Goal: Task Accomplishment & Management: Use online tool/utility

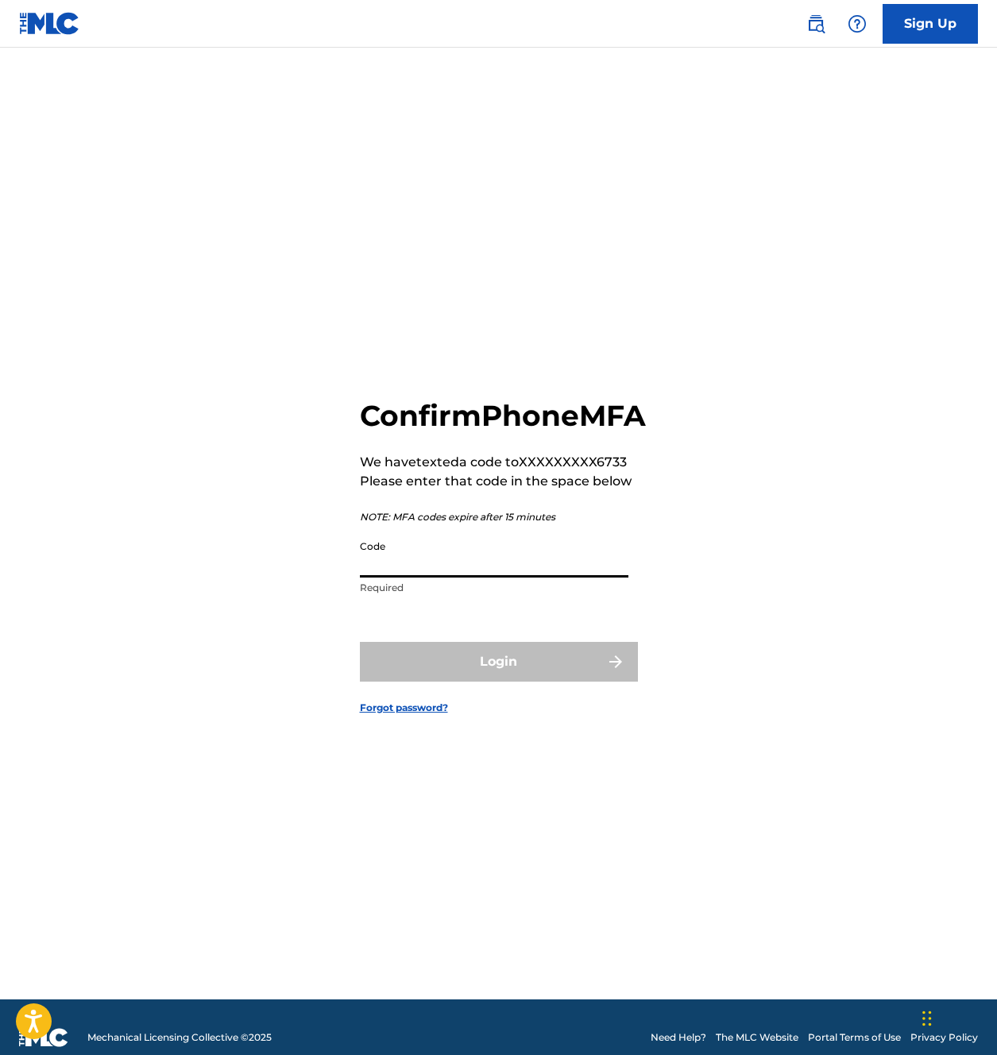
click at [413, 578] on input "Code" at bounding box center [494, 554] width 269 height 45
type input "5"
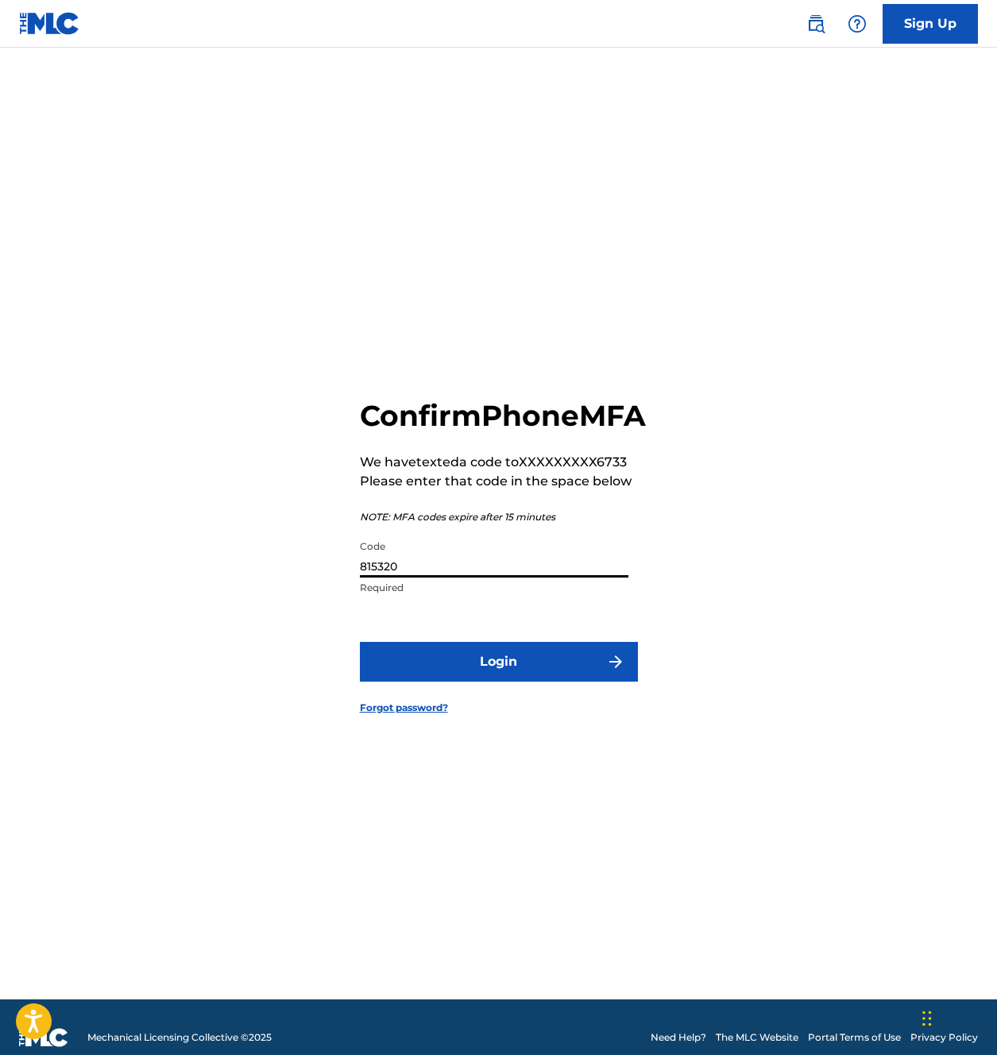
type input "815320"
click at [360, 642] on button "Login" at bounding box center [499, 662] width 278 height 40
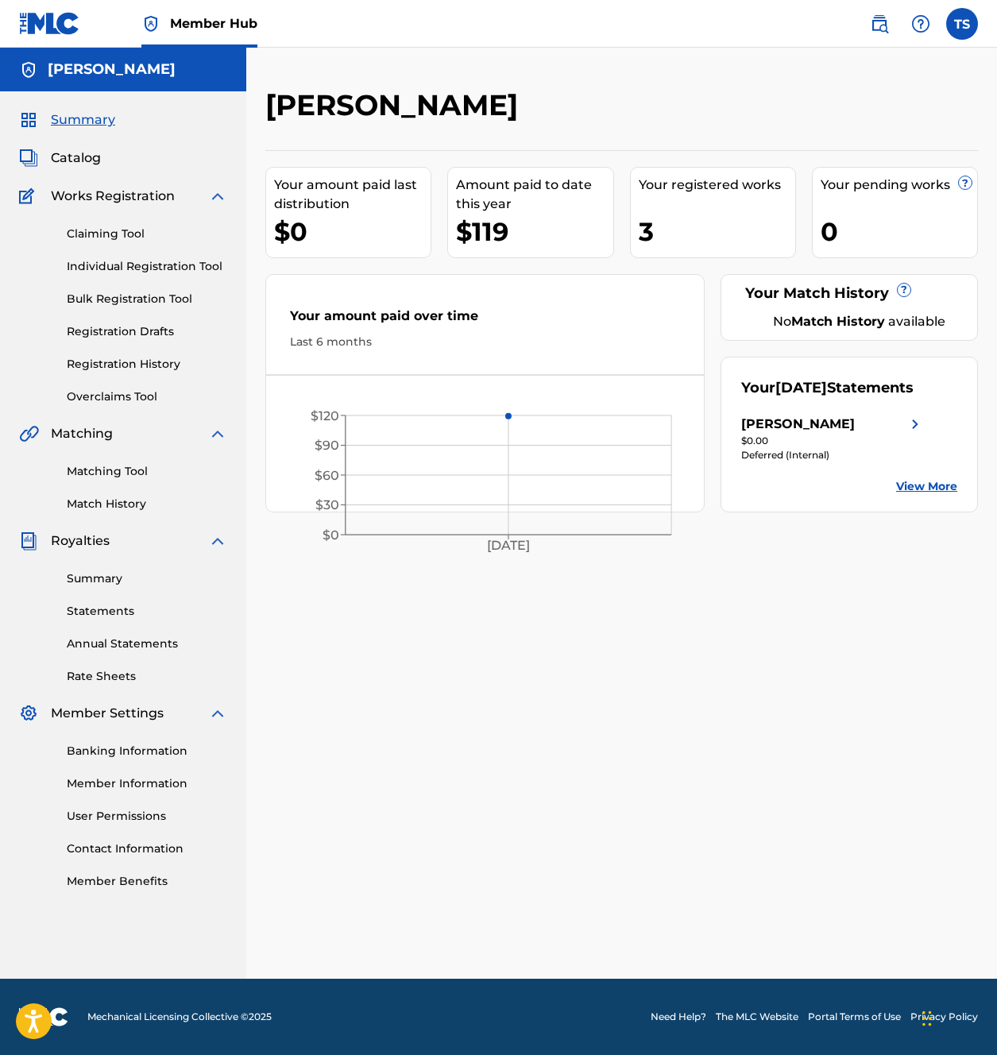
click at [701, 193] on div "Your registered works" at bounding box center [717, 185] width 156 height 19
click at [647, 227] on div "3" at bounding box center [717, 232] width 156 height 36
click at [72, 161] on span "Catalog" at bounding box center [76, 158] width 50 height 19
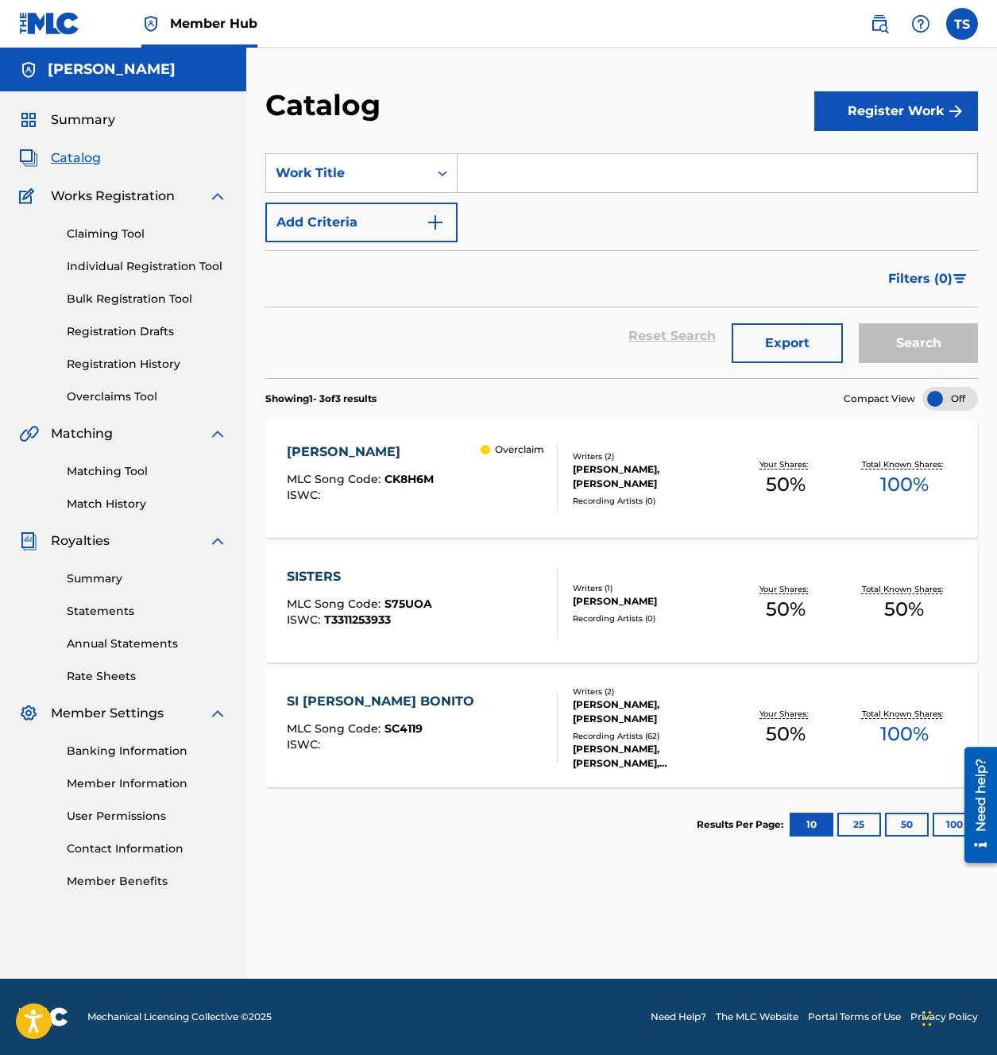
click at [335, 454] on div "[PERSON_NAME]" at bounding box center [360, 451] width 147 height 19
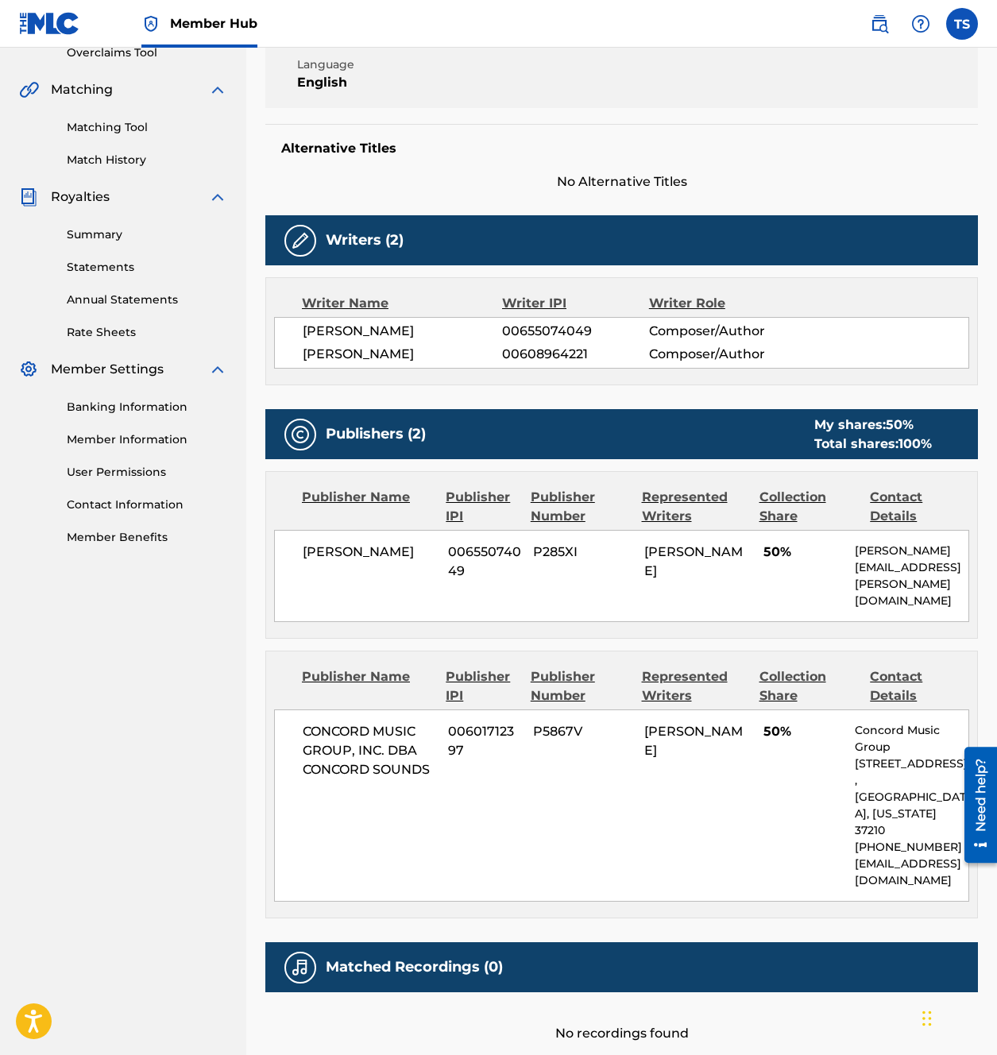
scroll to position [188, 0]
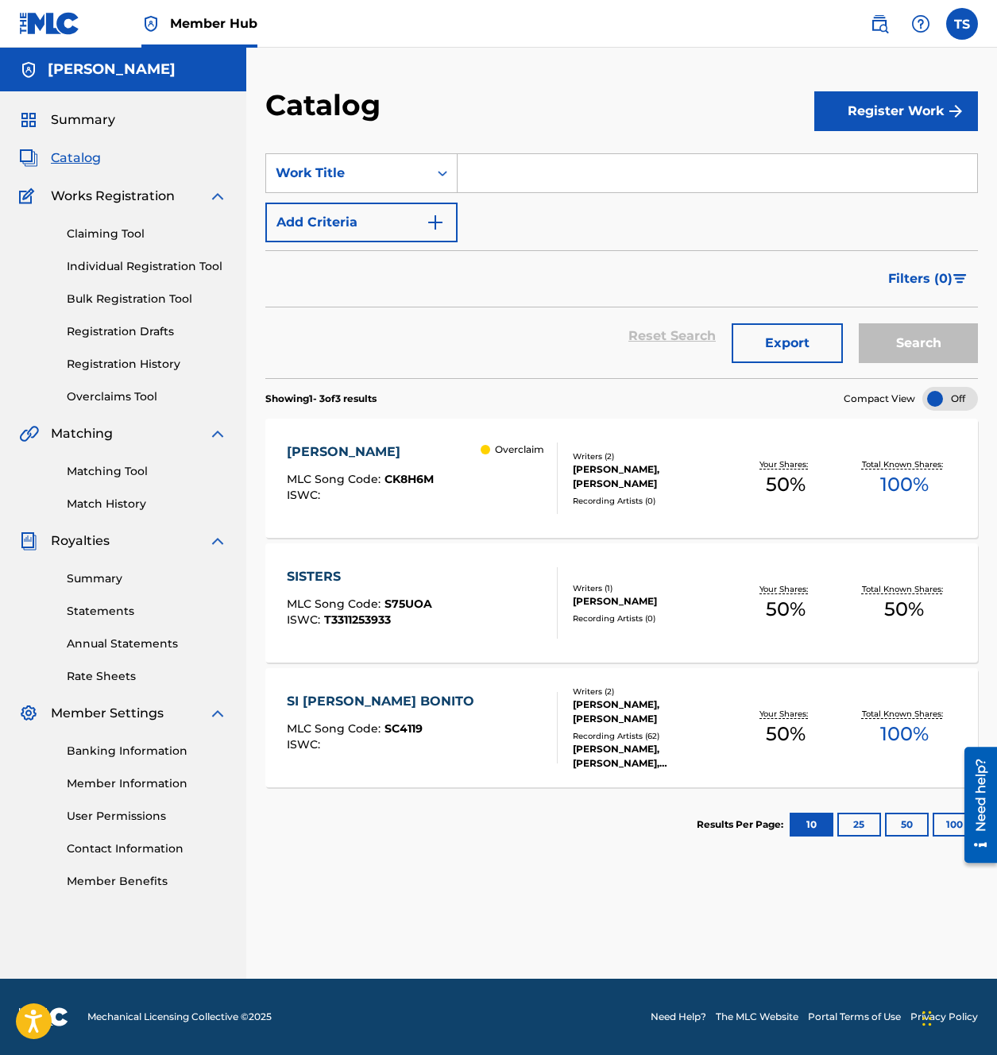
click at [326, 573] on div "SISTERS" at bounding box center [359, 576] width 145 height 19
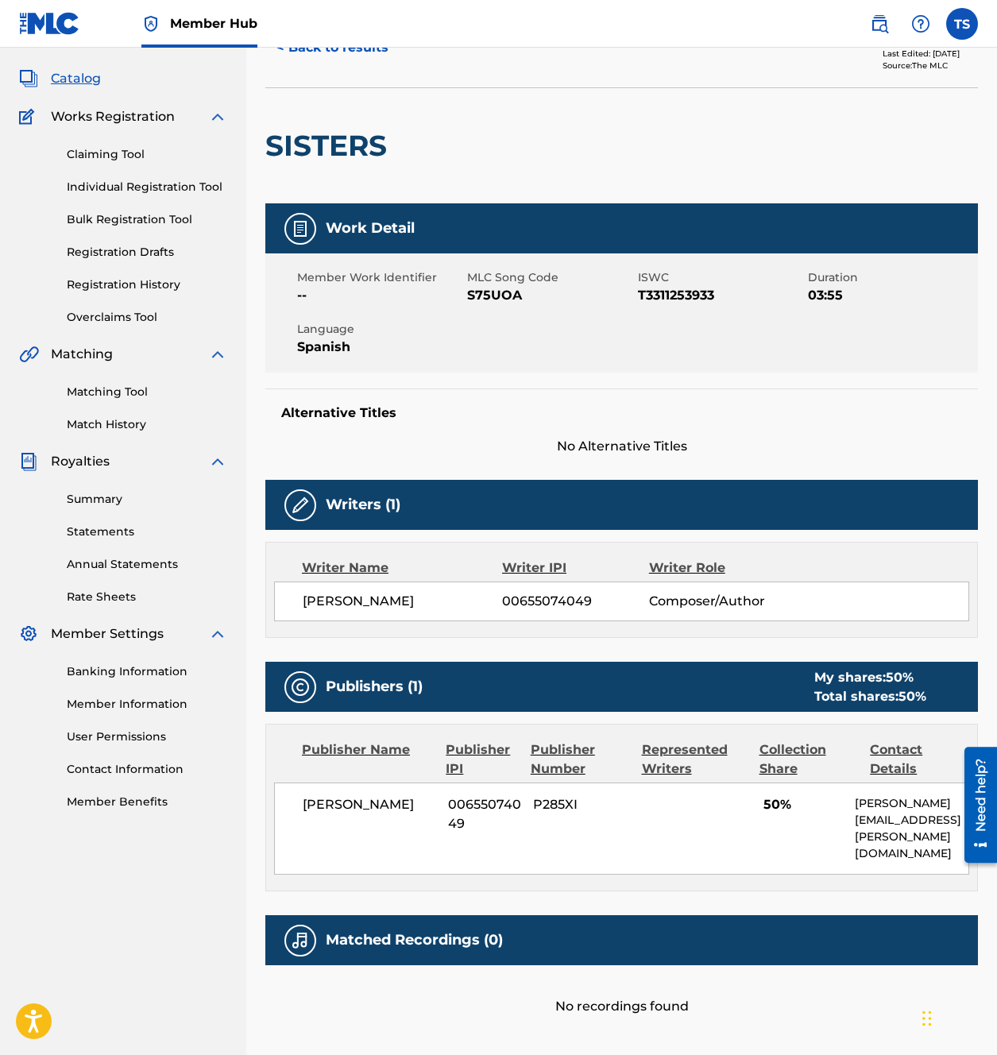
scroll to position [83, 0]
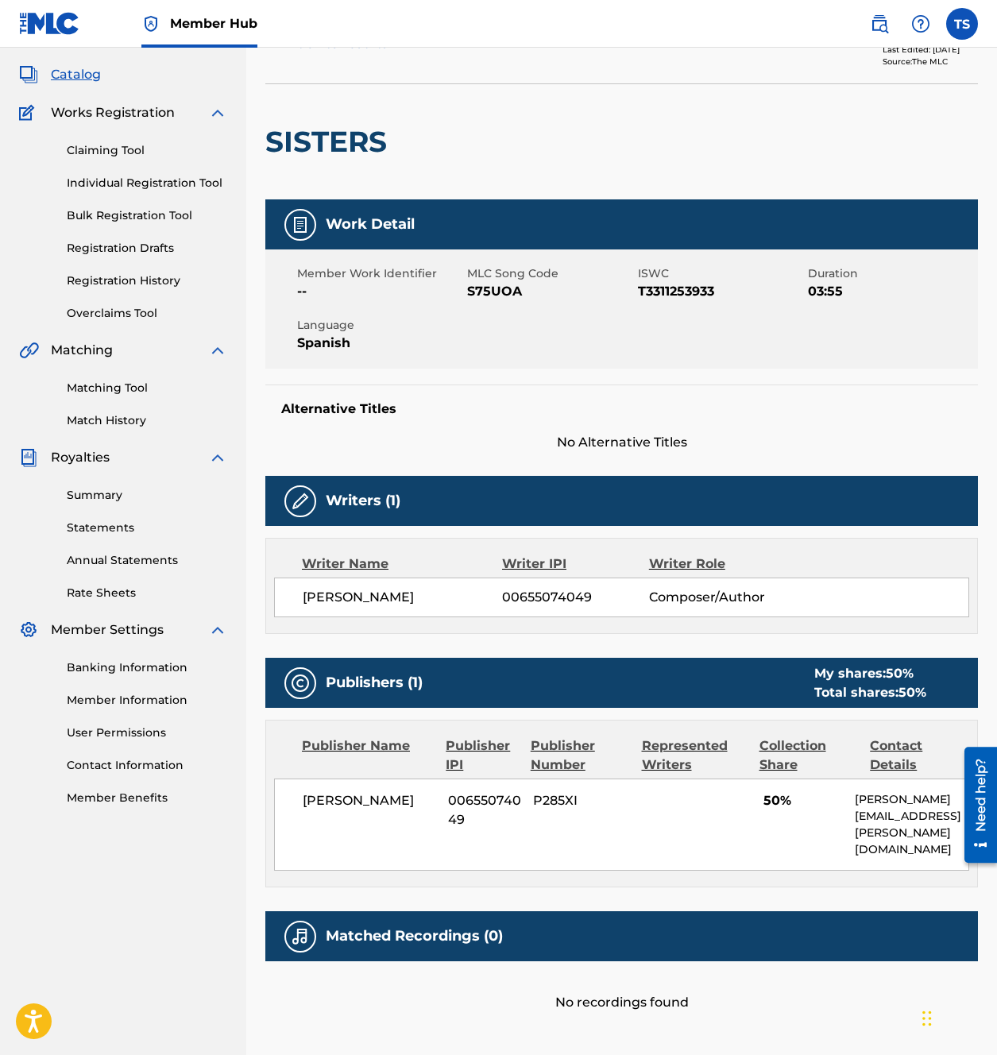
click at [525, 847] on div "THOMAS STEPHENS 00655074049 P285XI 50% Thomas Stephens thom.r.stephens@gmail.com" at bounding box center [621, 825] width 695 height 92
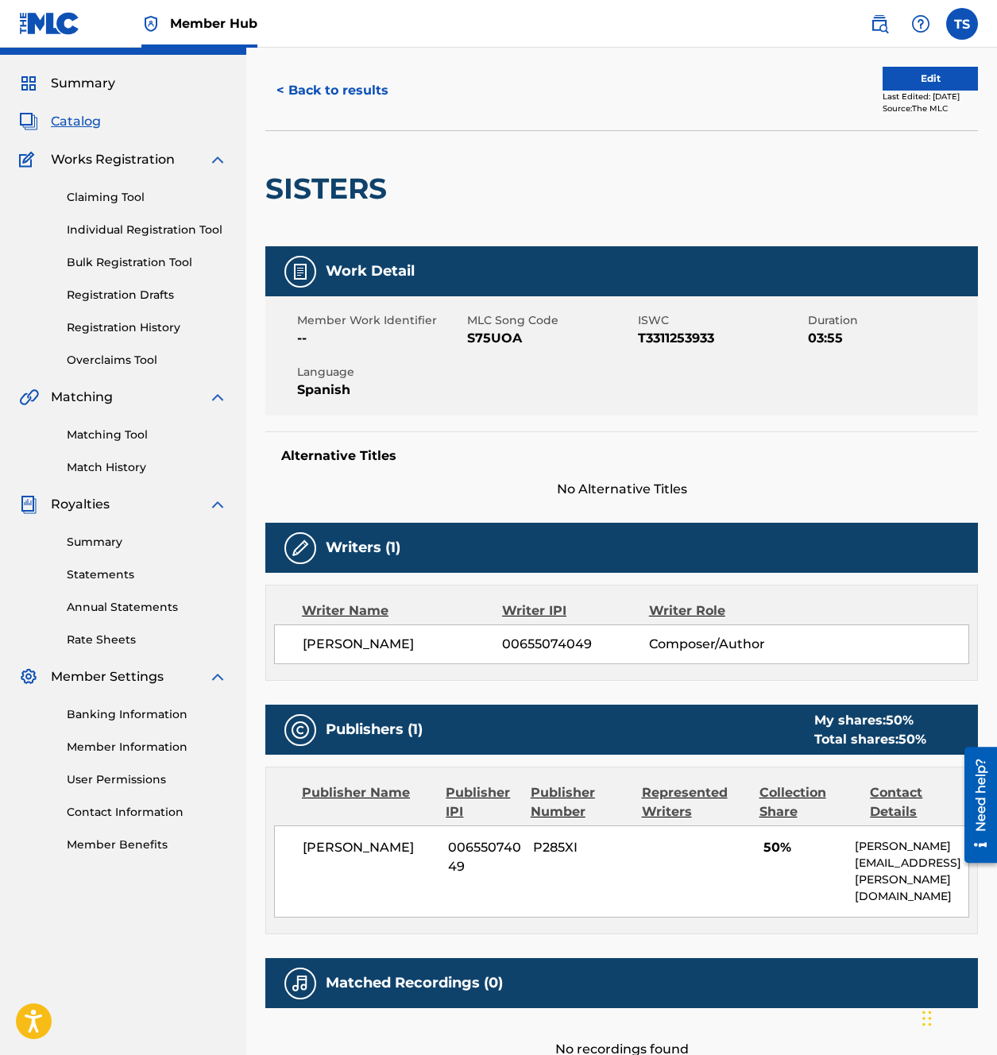
scroll to position [35, 0]
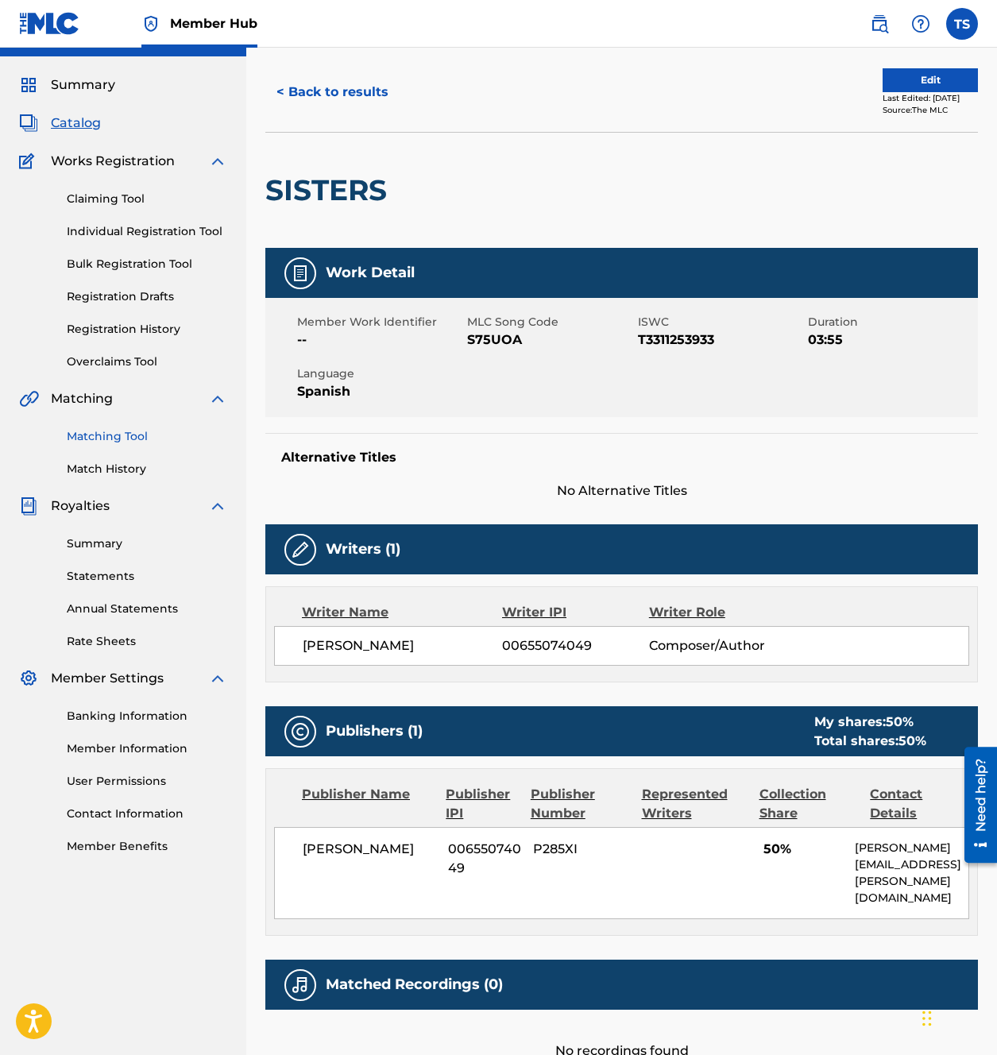
click at [125, 431] on link "Matching Tool" at bounding box center [147, 436] width 160 height 17
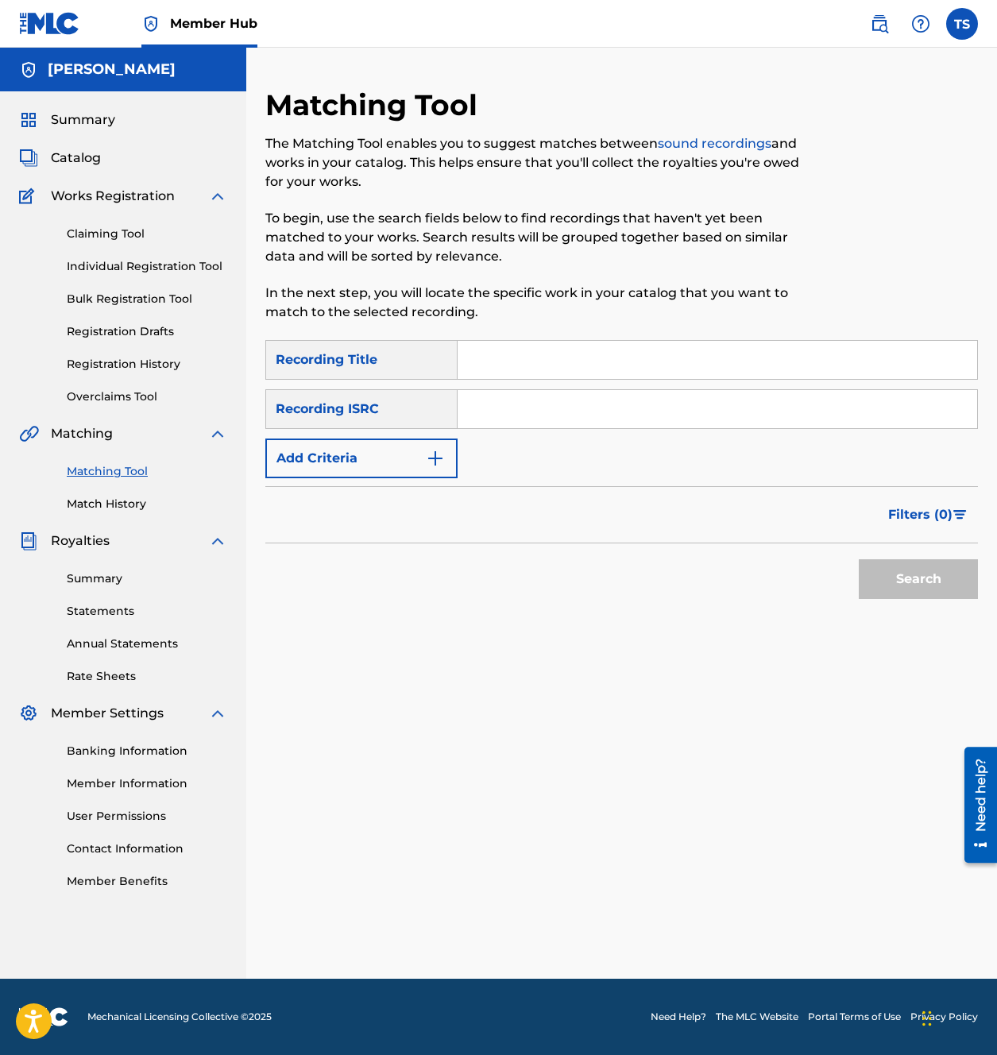
click at [541, 360] on input "Search Form" at bounding box center [718, 360] width 520 height 38
type input "sisters"
click at [502, 676] on div "Matching Tool The Matching Tool enables you to suggest matches between sound re…" at bounding box center [621, 532] width 713 height 891
click at [923, 565] on button "Search" at bounding box center [918, 579] width 119 height 40
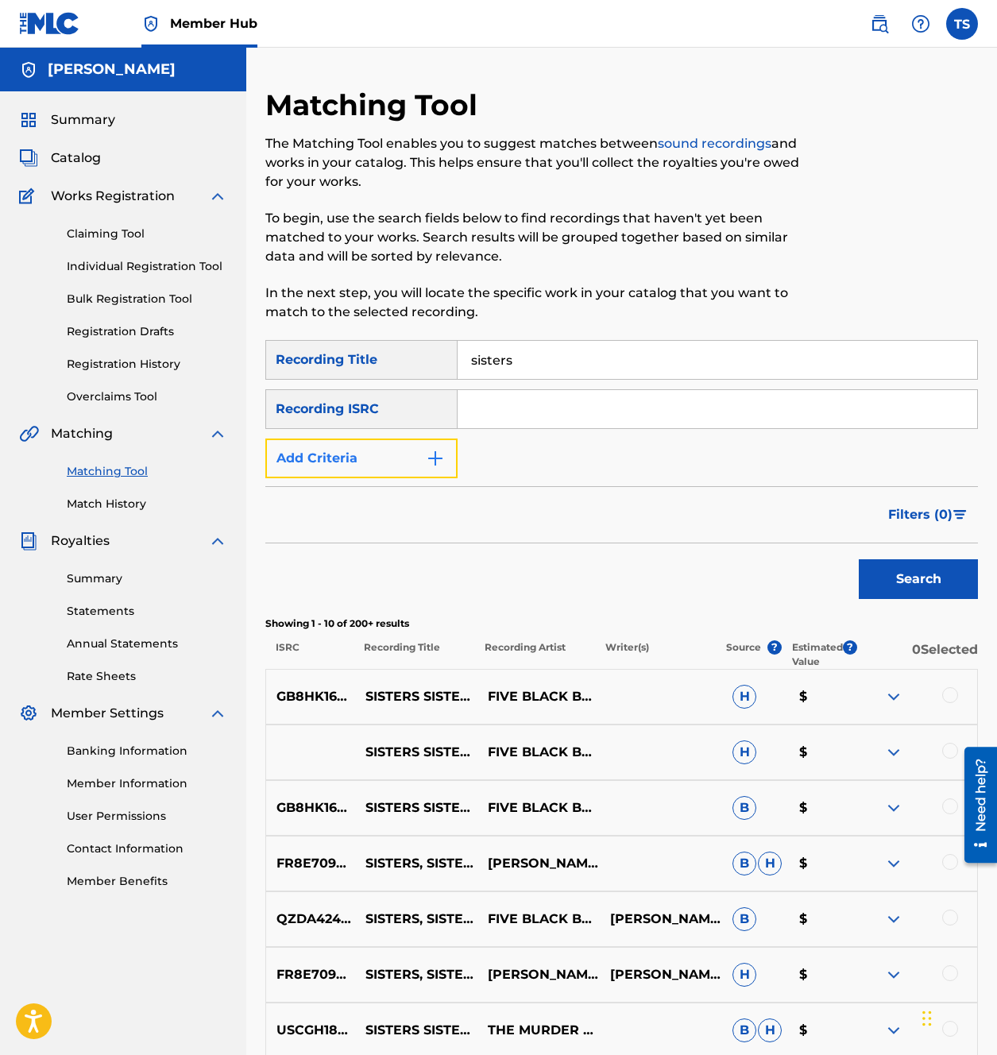
click at [445, 454] on button "Add Criteria" at bounding box center [361, 459] width 192 height 40
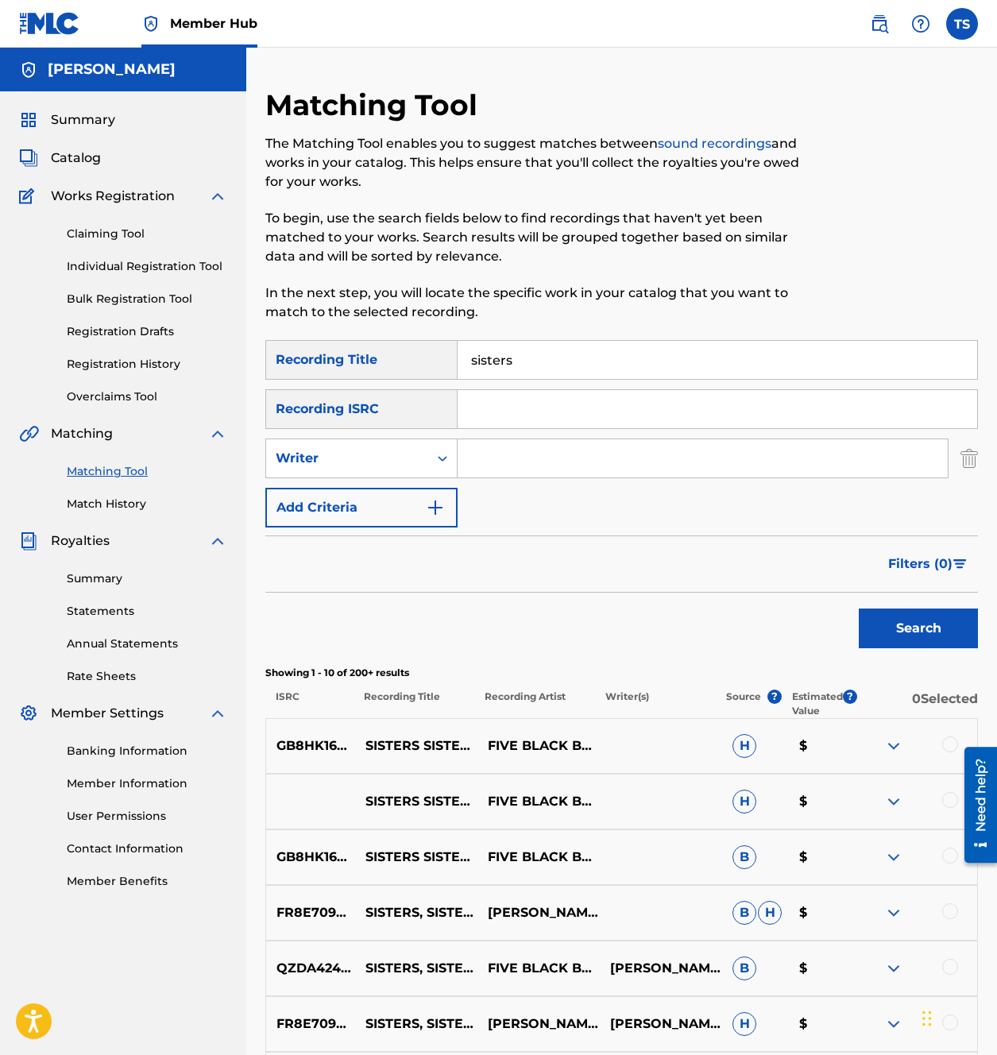
click at [514, 456] on input "Search Form" at bounding box center [703, 458] width 490 height 38
type input "sofia kourtesis"
click at [859, 609] on button "Search" at bounding box center [918, 629] width 119 height 40
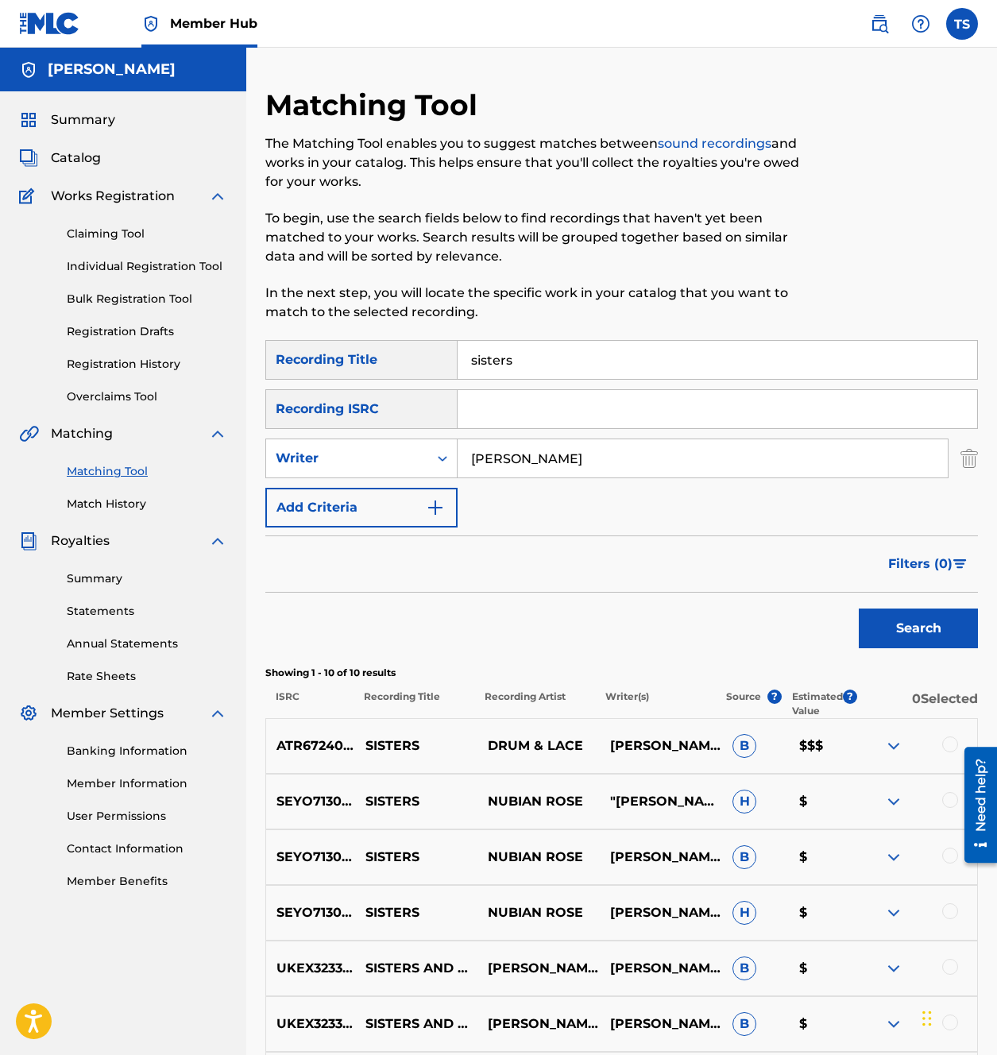
click at [523, 366] on input "sisters" at bounding box center [718, 360] width 520 height 38
type input "elles"
click at [950, 629] on button "Search" at bounding box center [918, 629] width 119 height 40
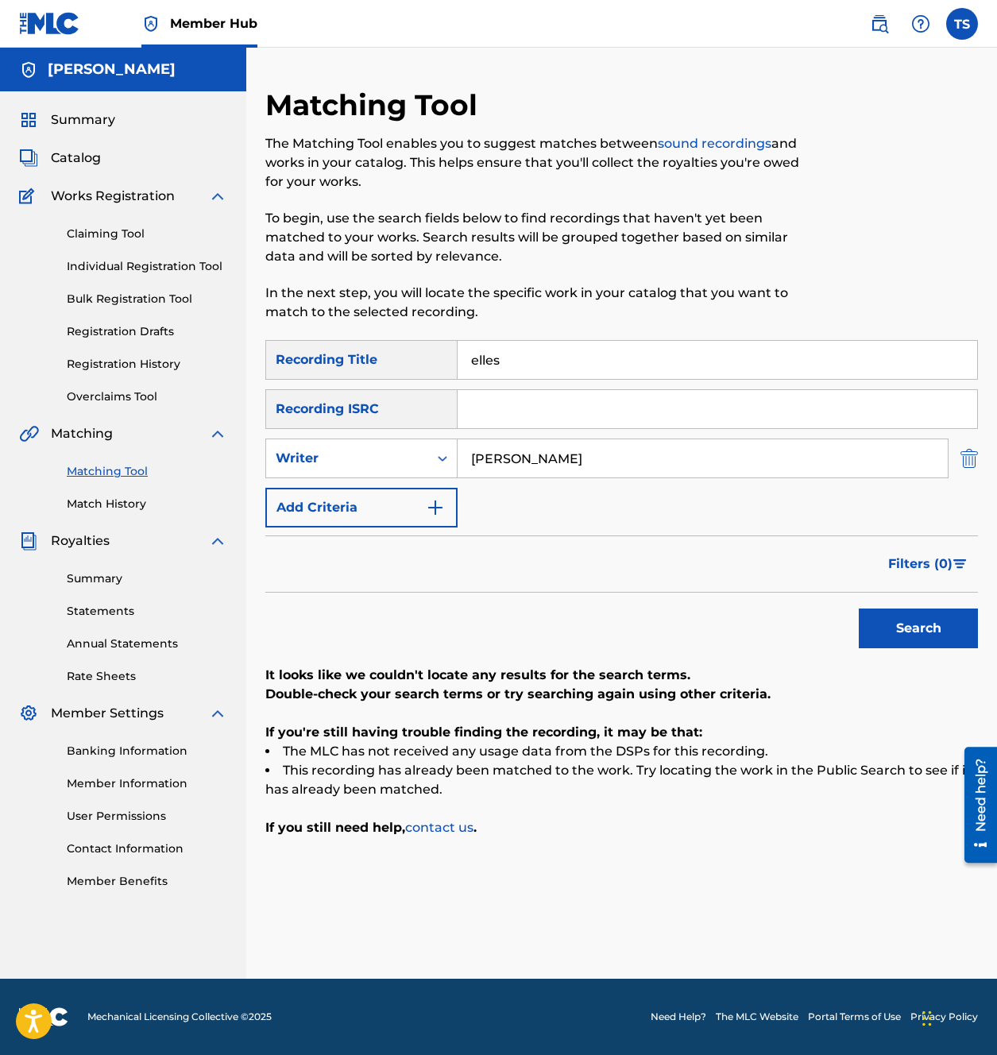
click at [964, 458] on img "Search Form" at bounding box center [968, 459] width 17 height 40
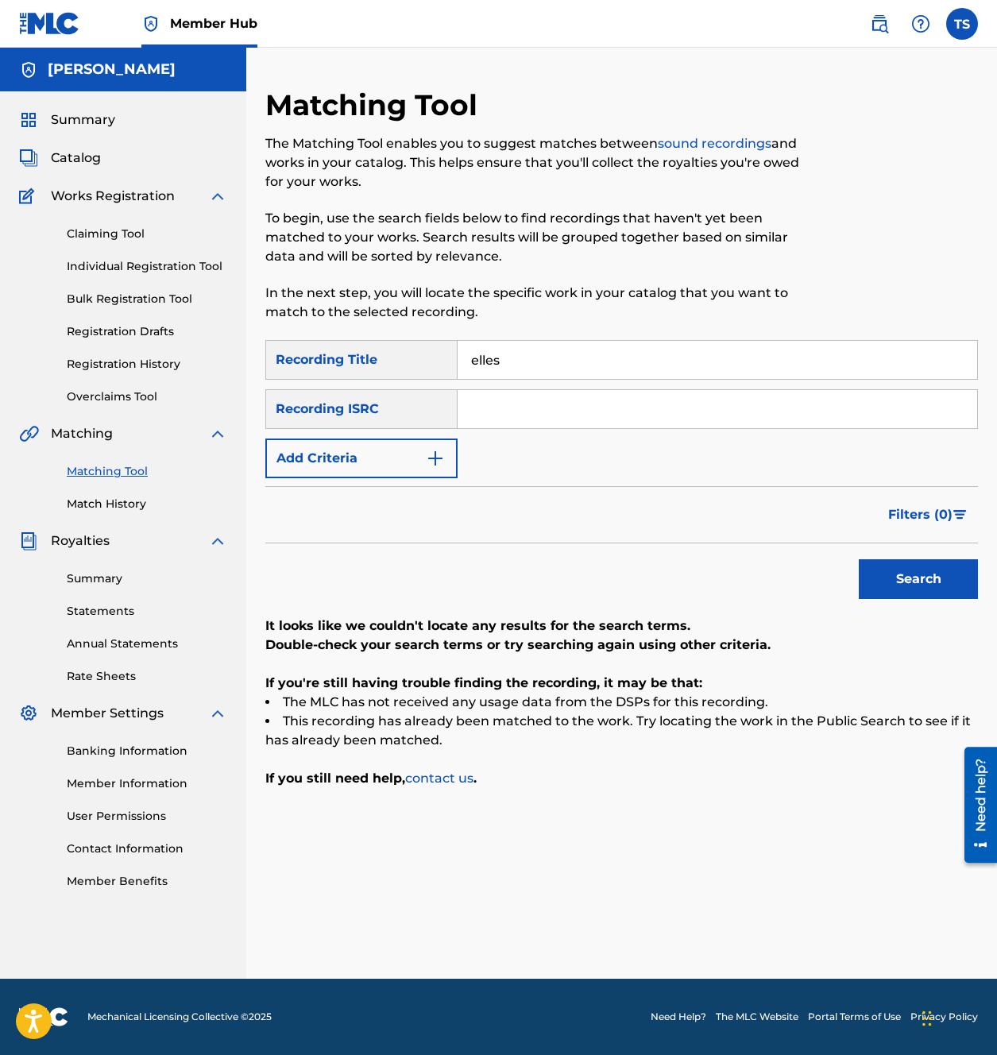
click at [846, 370] on input "elles" at bounding box center [718, 360] width 520 height 38
click at [502, 406] on input "Search Form" at bounding box center [718, 409] width 520 height 38
paste input "Gb-Cfb-25-00231"
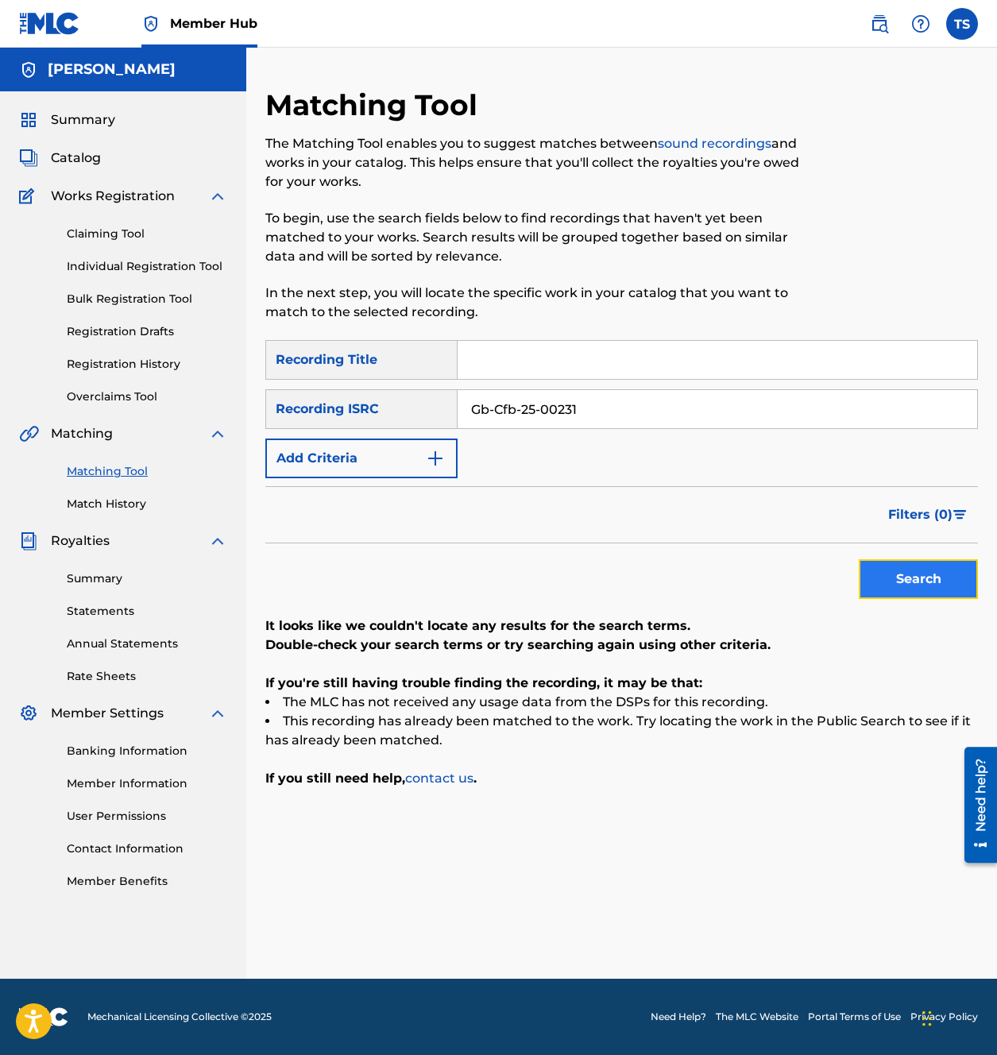
click at [922, 587] on button "Search" at bounding box center [918, 579] width 119 height 40
click at [544, 408] on input "Gb-Cfb-25-00231" at bounding box center [718, 409] width 520 height 38
click at [521, 411] on input "Gb-Cfb-2500231" at bounding box center [718, 409] width 520 height 38
click at [496, 410] on input "Gb-Cfb2500231" at bounding box center [718, 409] width 520 height 38
click at [925, 585] on button "Search" at bounding box center [918, 579] width 119 height 40
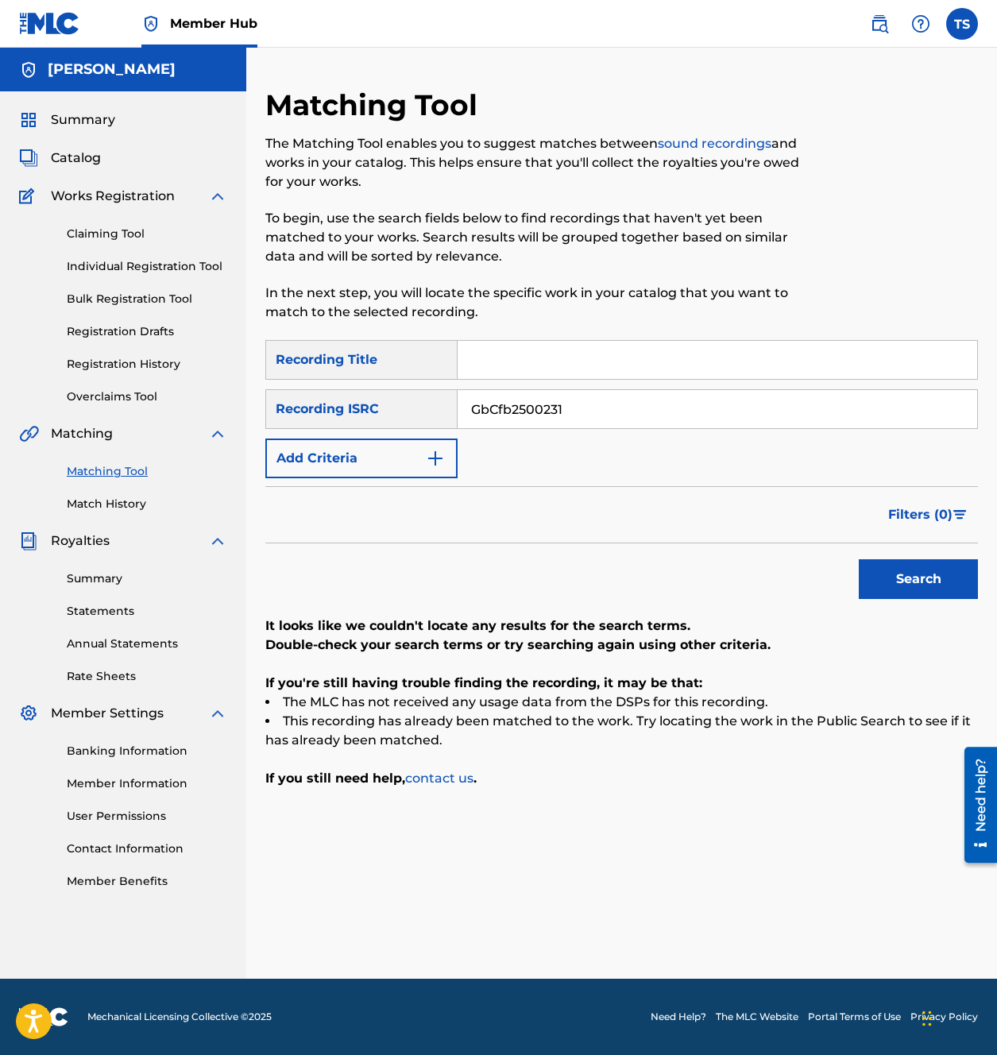
click at [564, 409] on input "GbCfb2500231" at bounding box center [718, 409] width 520 height 38
paste input "x-B9x-24-0000"
click at [898, 573] on button "Search" at bounding box center [918, 579] width 119 height 40
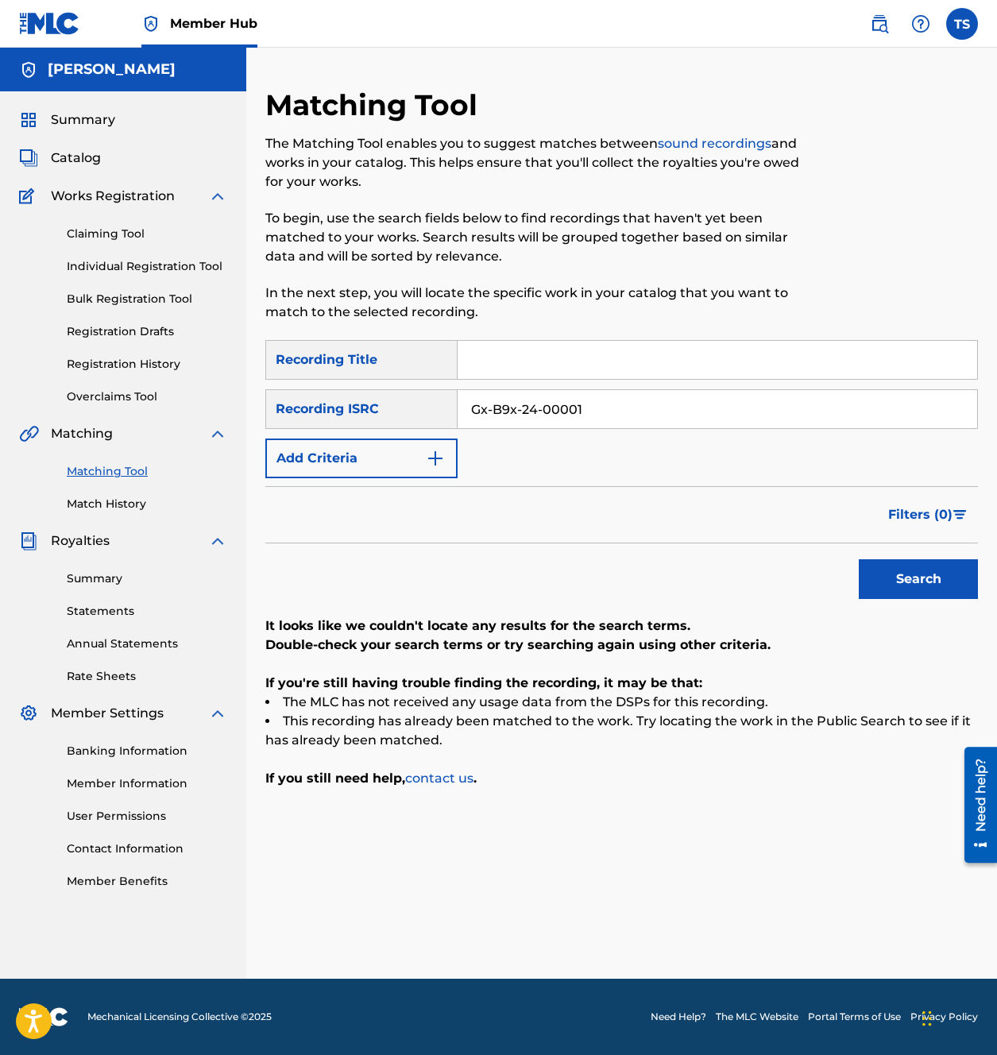
click at [540, 408] on input "Gx-B9x-24-00001" at bounding box center [718, 409] width 520 height 38
click at [521, 410] on input "Gx-B9x-2400001" at bounding box center [718, 409] width 520 height 38
click at [493, 410] on input "Gx-B9x2400001" at bounding box center [718, 409] width 520 height 38
type input "GxB9x2400001"
click at [925, 578] on button "Search" at bounding box center [918, 579] width 119 height 40
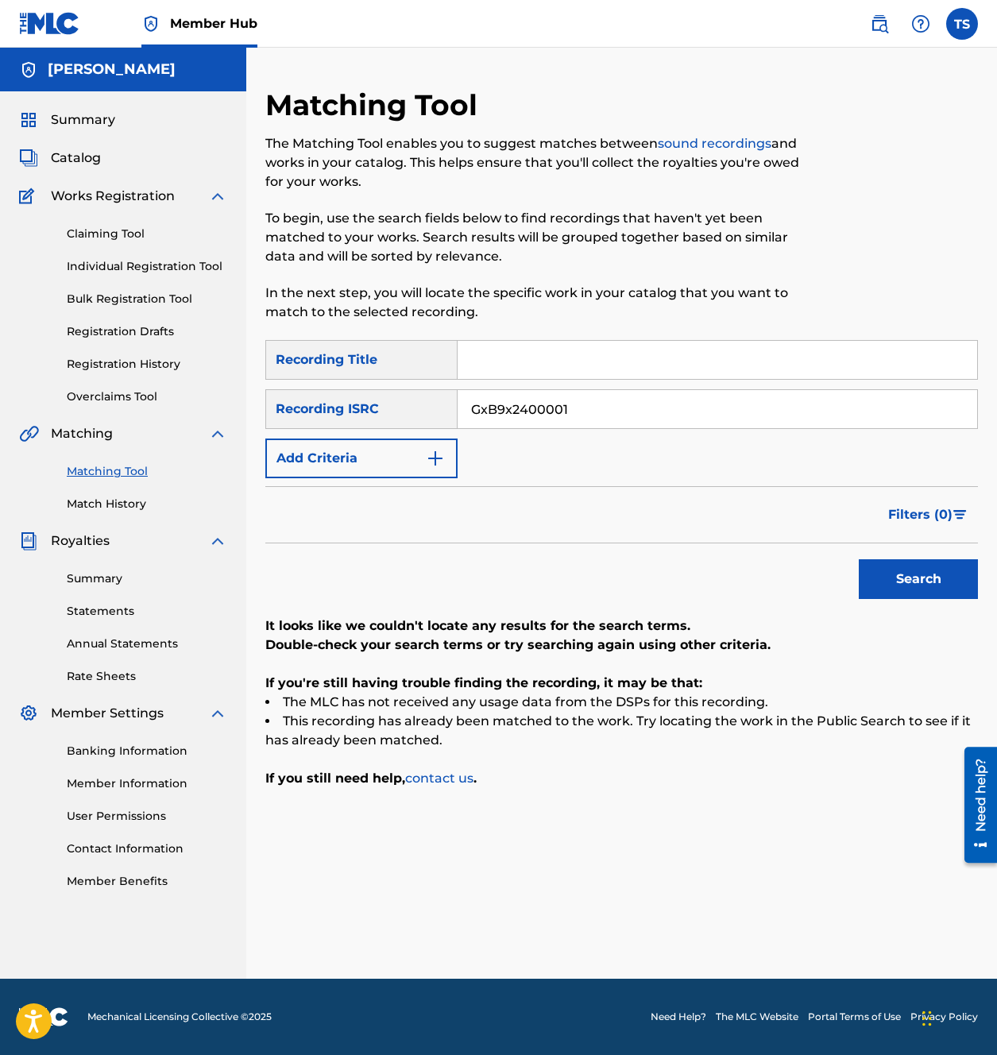
click at [587, 405] on input "GxB9x2400001" at bounding box center [718, 409] width 520 height 38
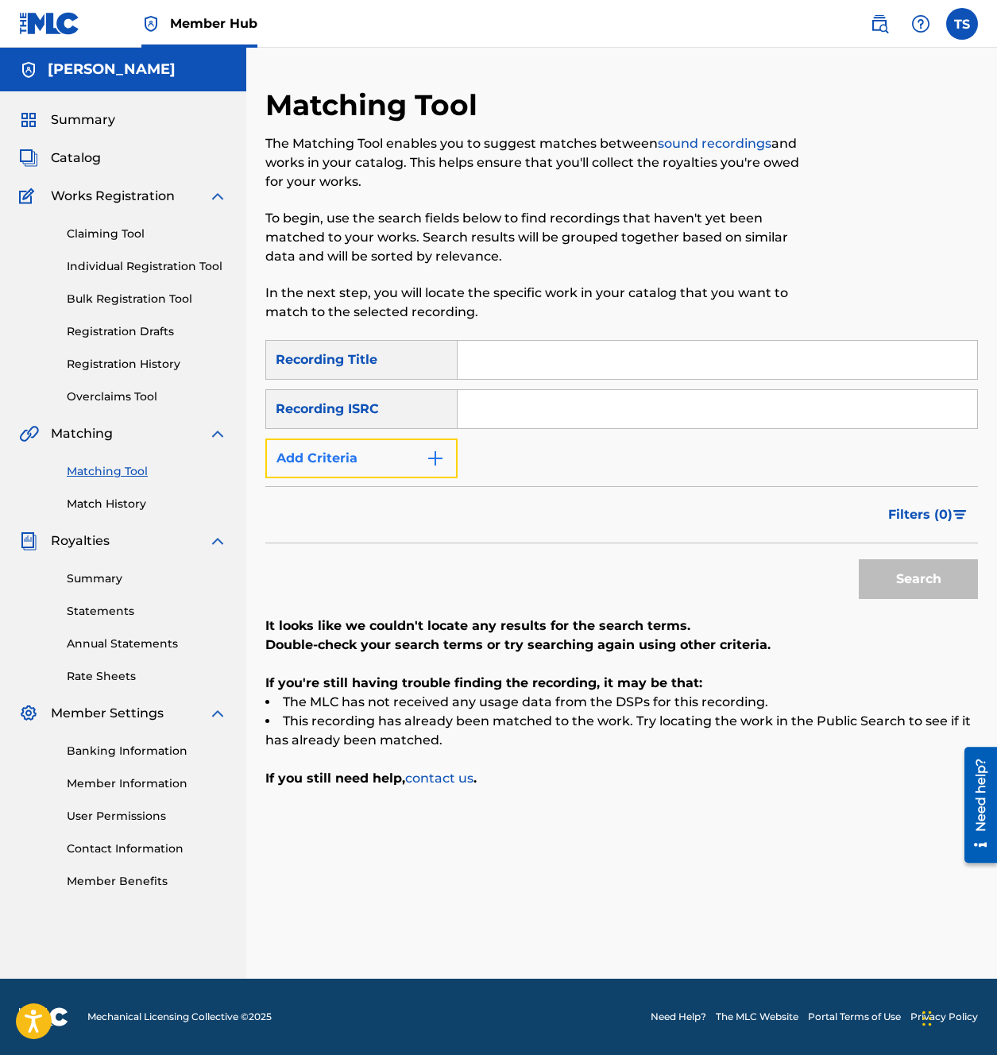
click at [438, 456] on img "Search Form" at bounding box center [435, 458] width 19 height 19
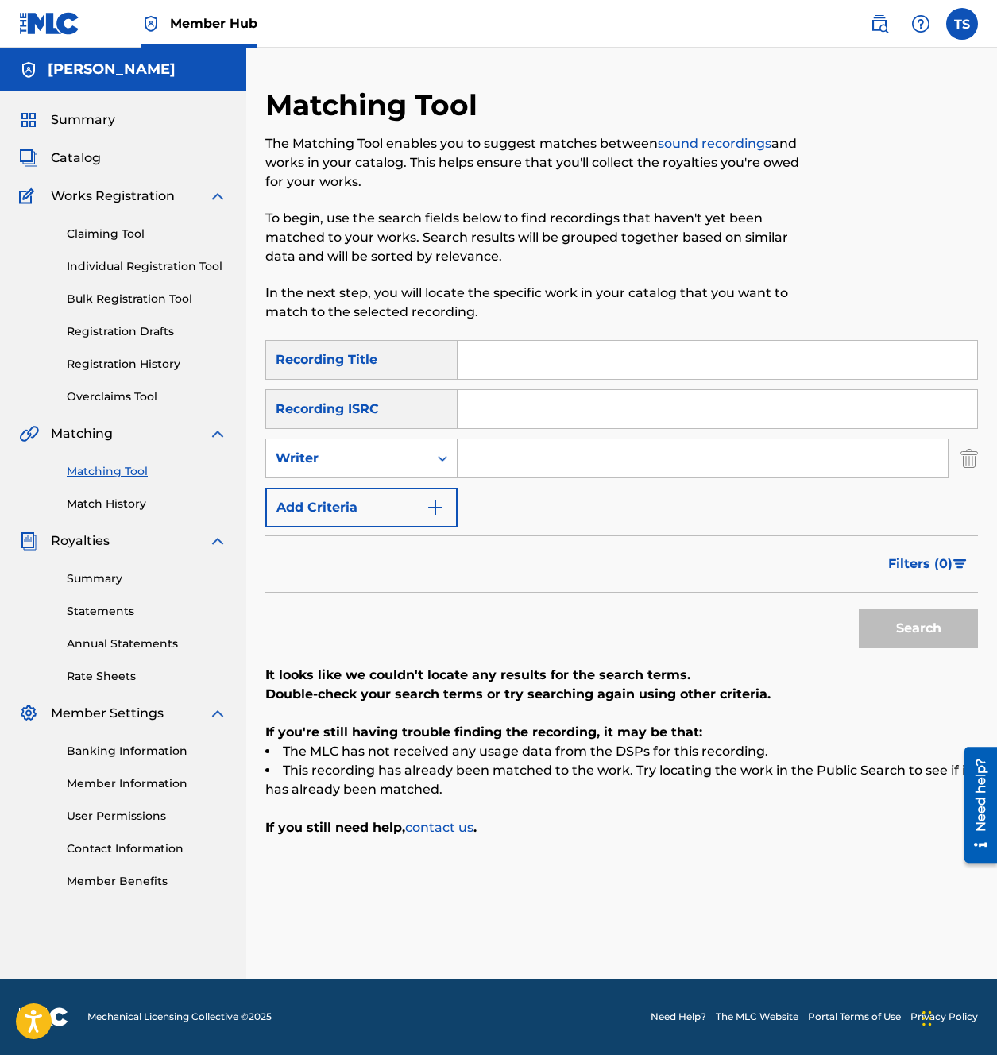
click at [531, 454] on input "Search Form" at bounding box center [703, 458] width 490 height 38
type input "sofia kourtesis"
click at [924, 631] on button "Search" at bounding box center [918, 629] width 119 height 40
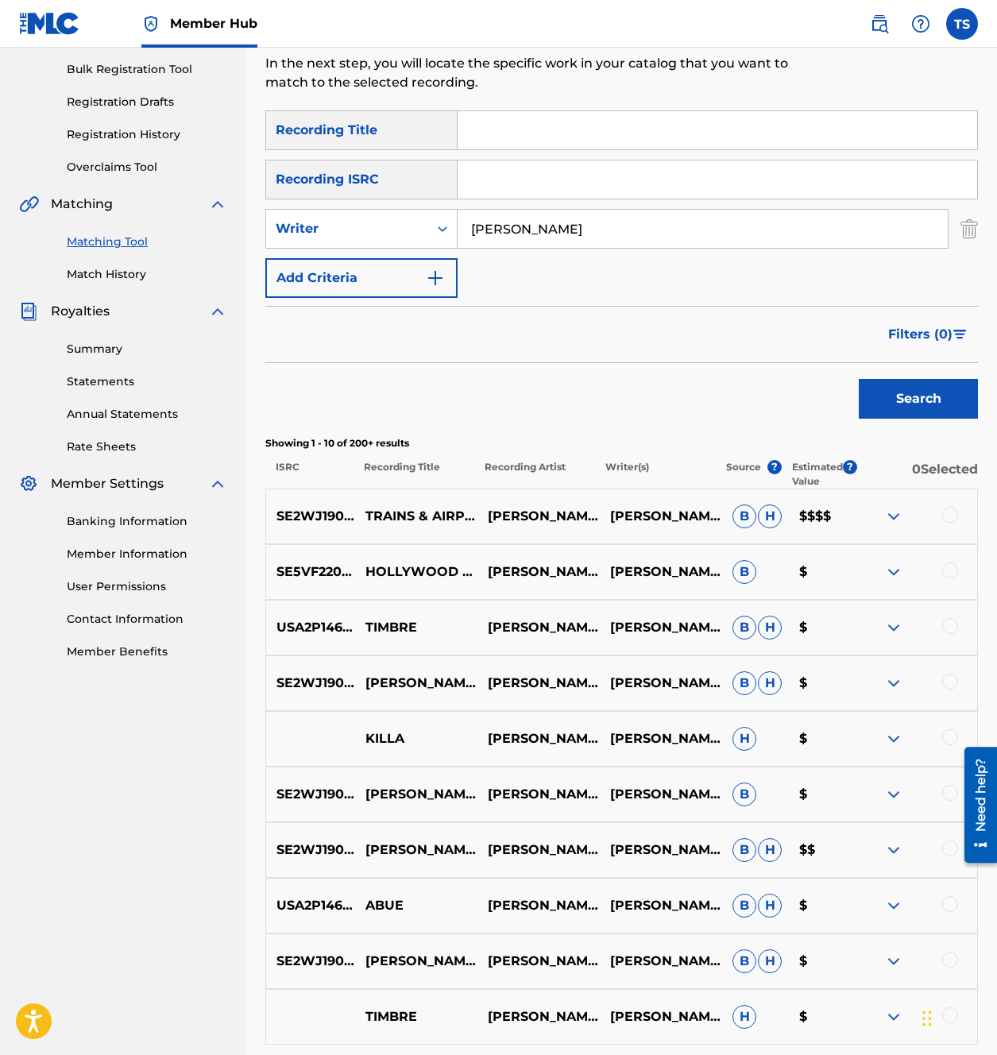
scroll to position [232, 0]
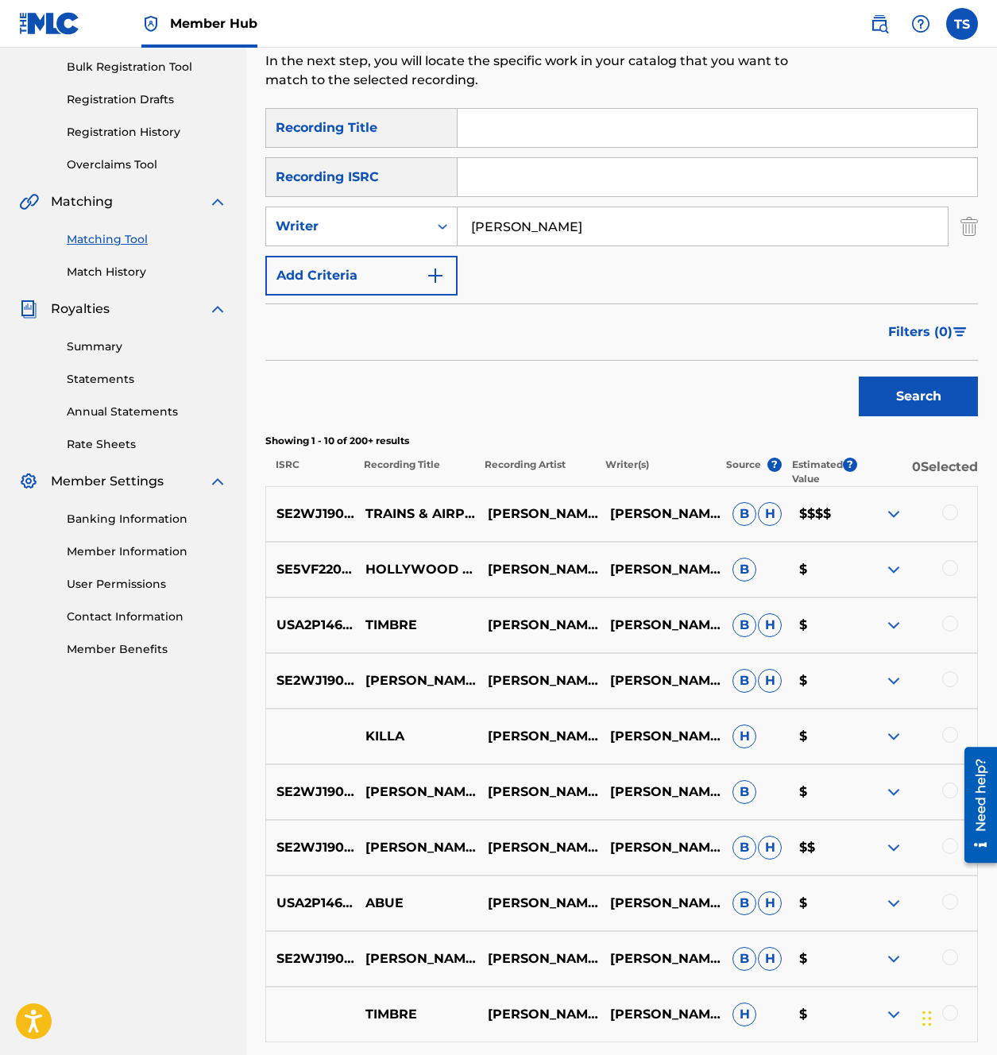
click at [893, 511] on img at bounding box center [893, 513] width 19 height 19
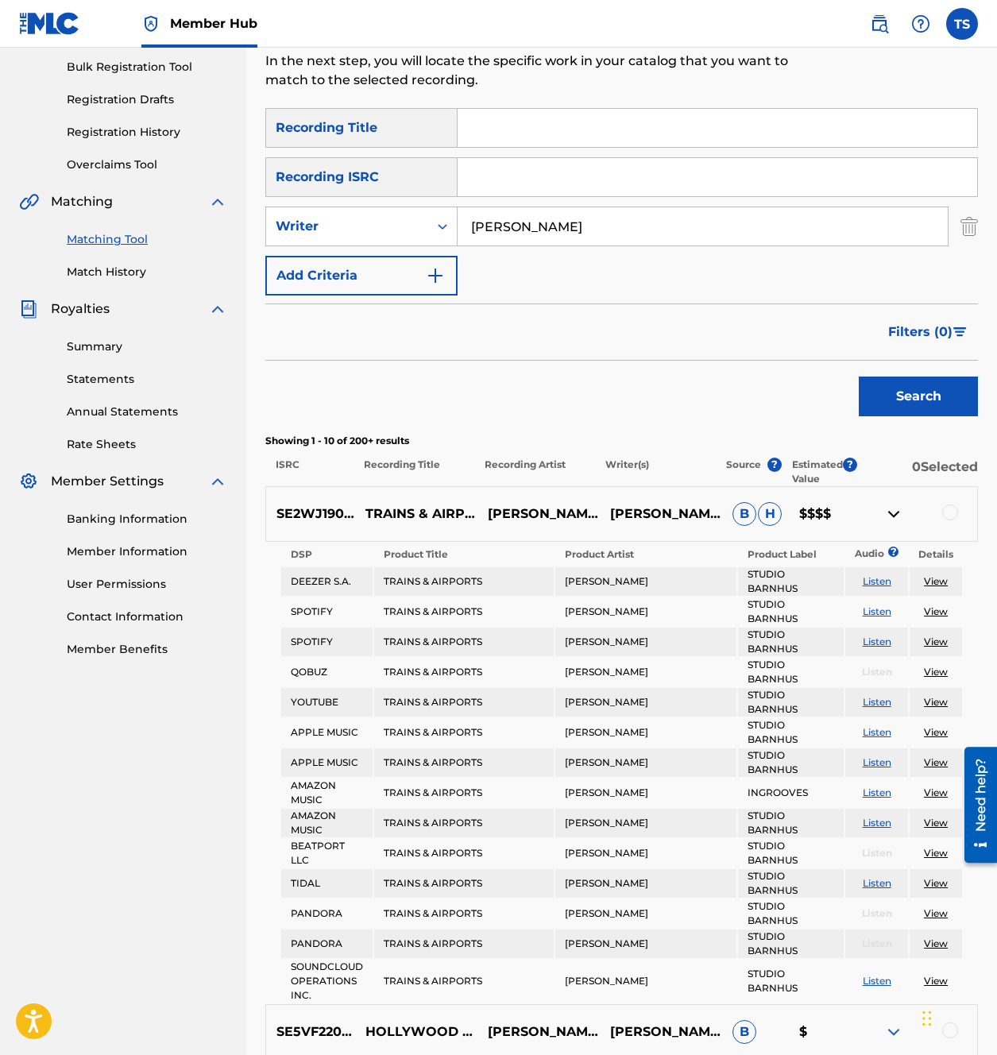
click at [893, 511] on img at bounding box center [893, 513] width 19 height 19
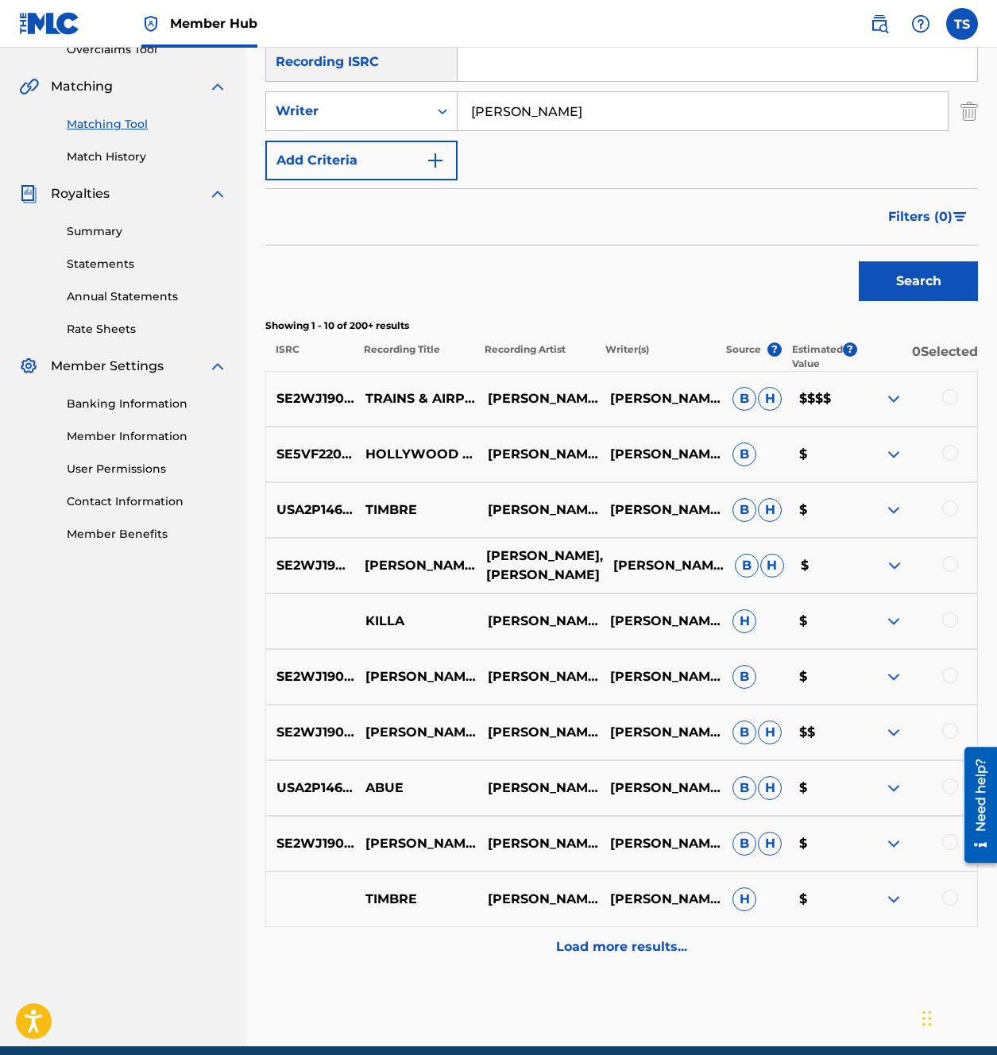
scroll to position [346, 0]
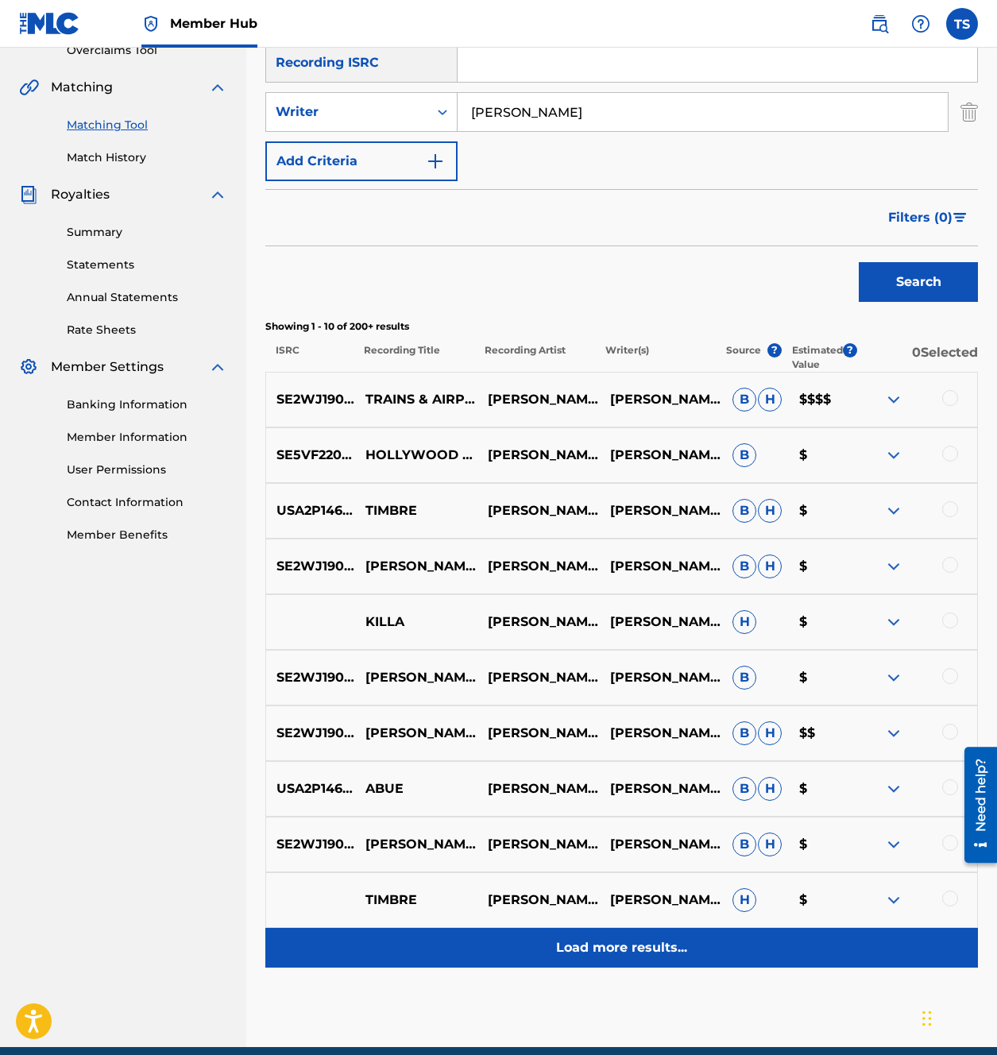
click at [613, 948] on p "Load more results..." at bounding box center [621, 947] width 131 height 19
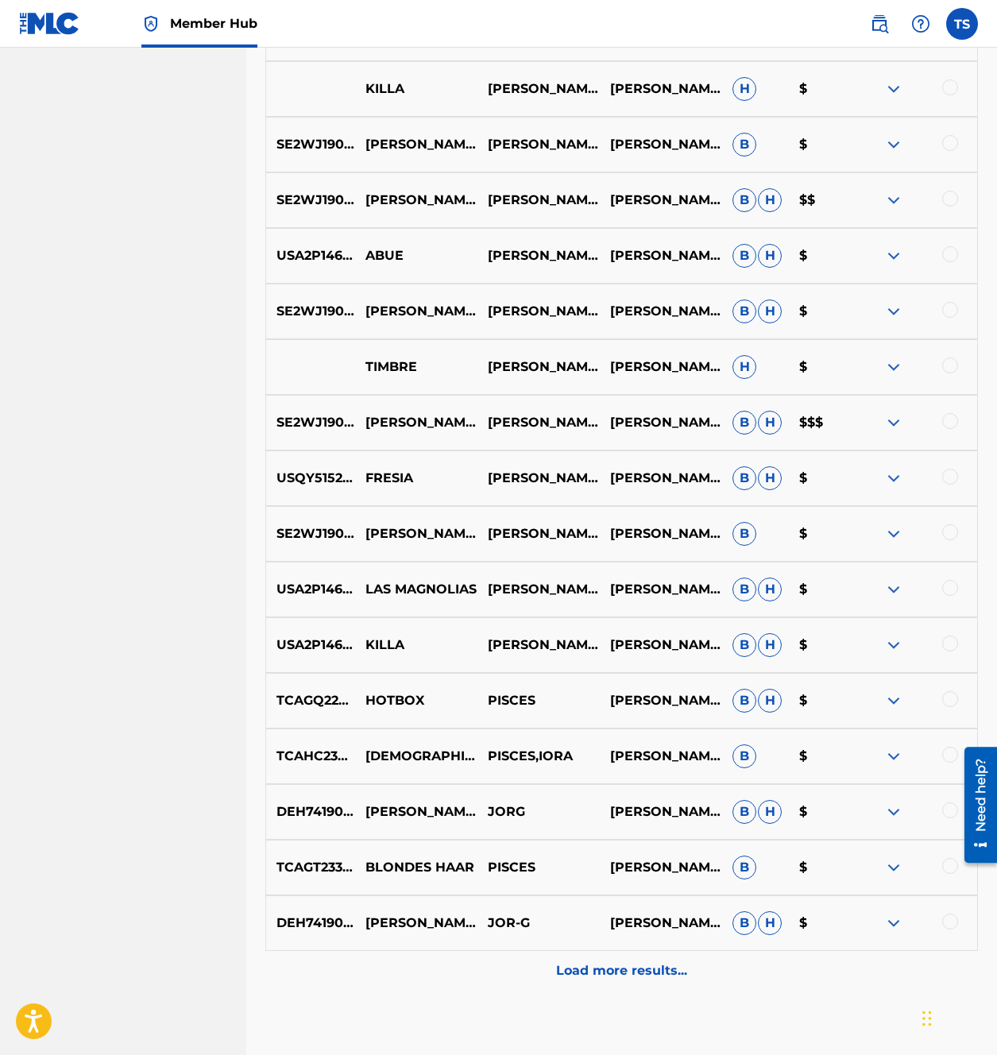
scroll to position [880, 0]
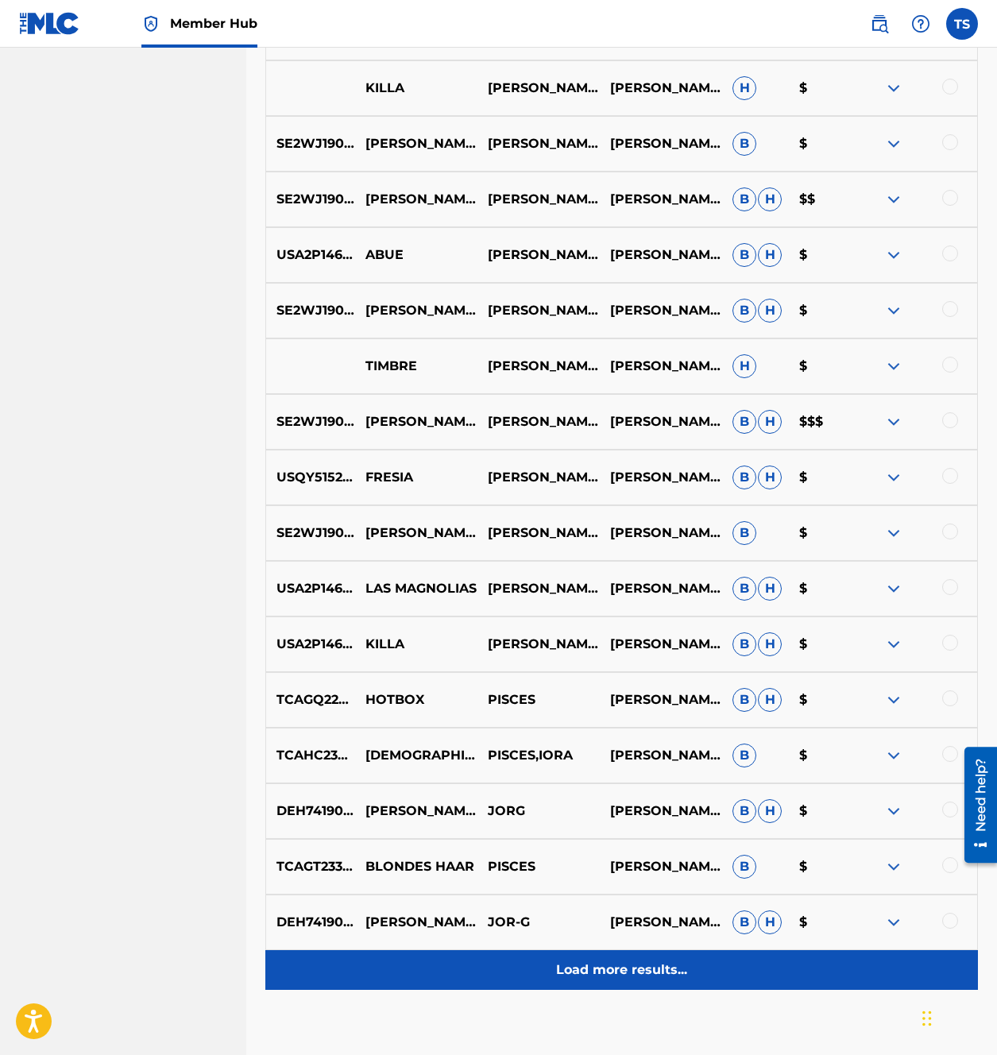
click at [603, 967] on p "Load more results..." at bounding box center [621, 969] width 131 height 19
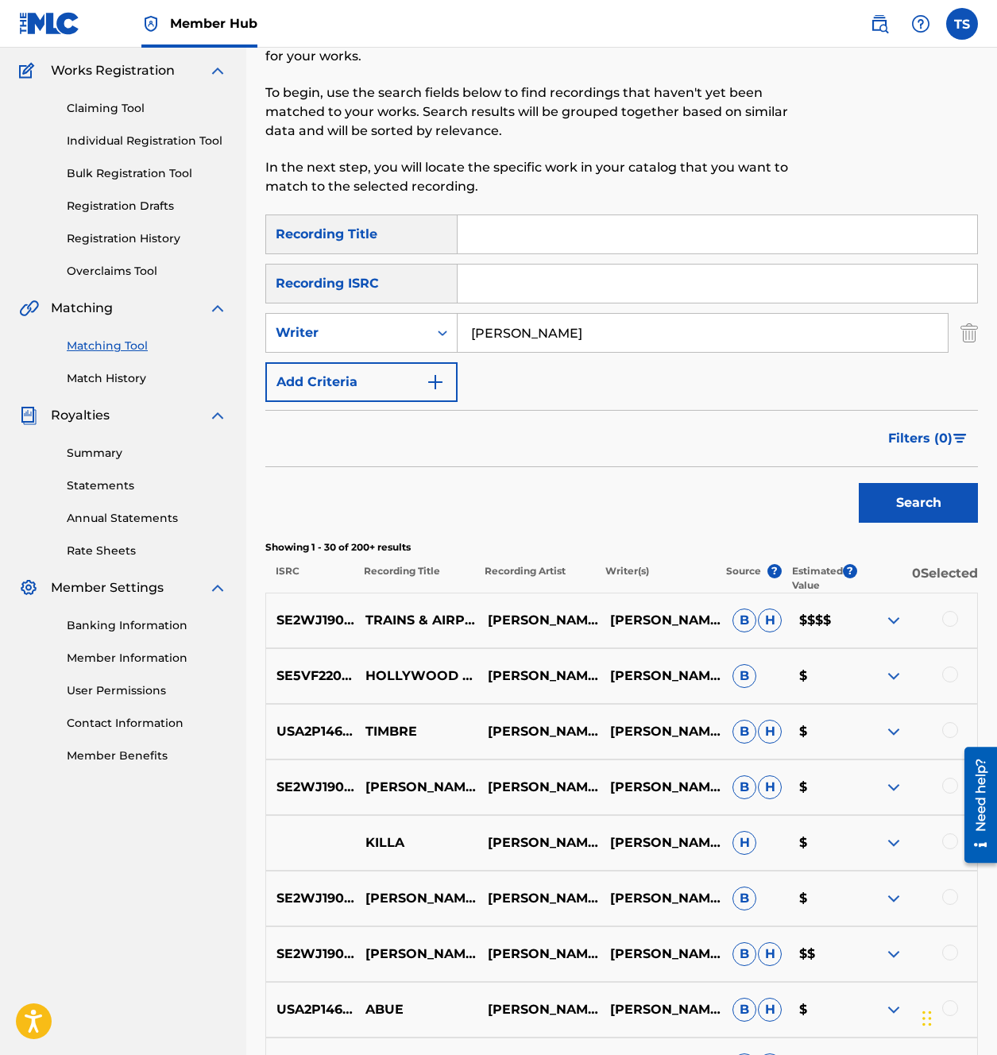
scroll to position [0, 0]
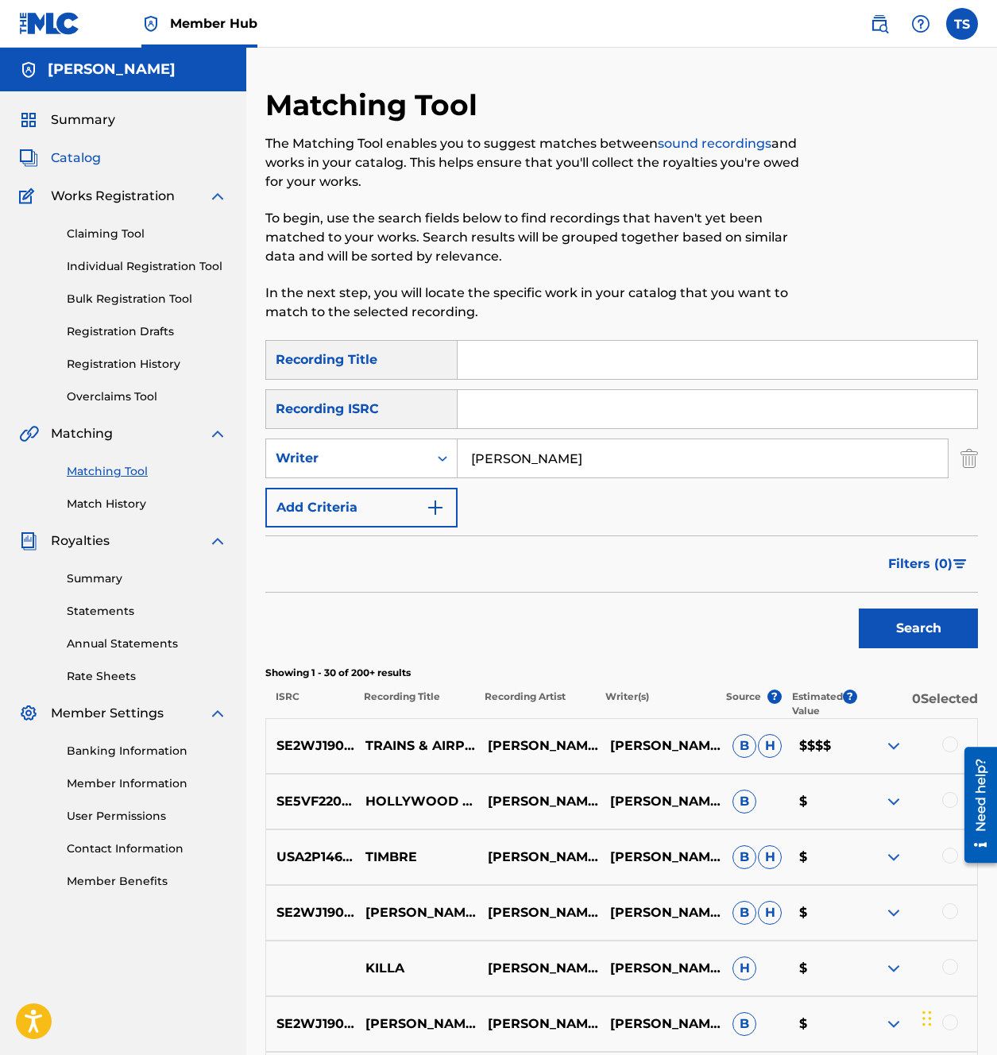
click at [67, 156] on span "Catalog" at bounding box center [76, 158] width 50 height 19
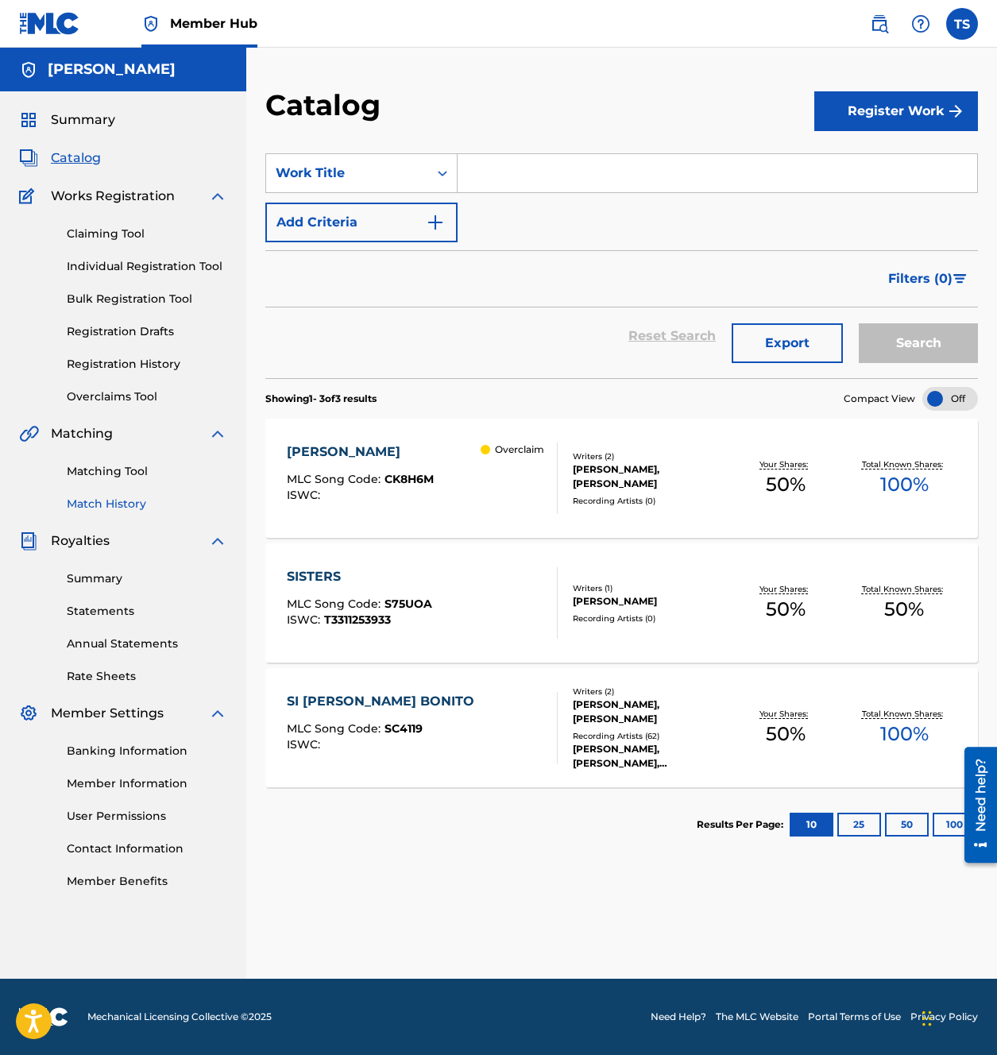
click at [75, 503] on link "Match History" at bounding box center [147, 504] width 160 height 17
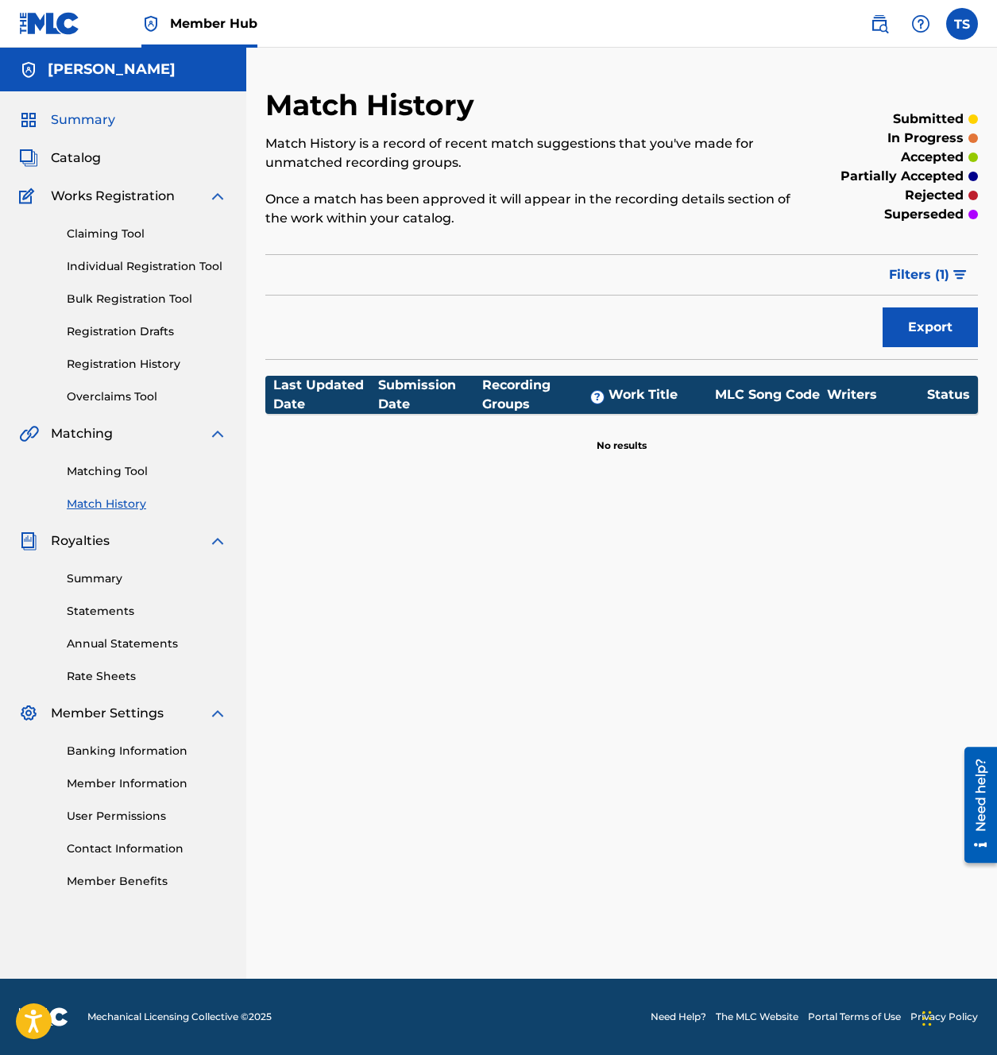
click at [100, 117] on span "Summary" at bounding box center [83, 119] width 64 height 19
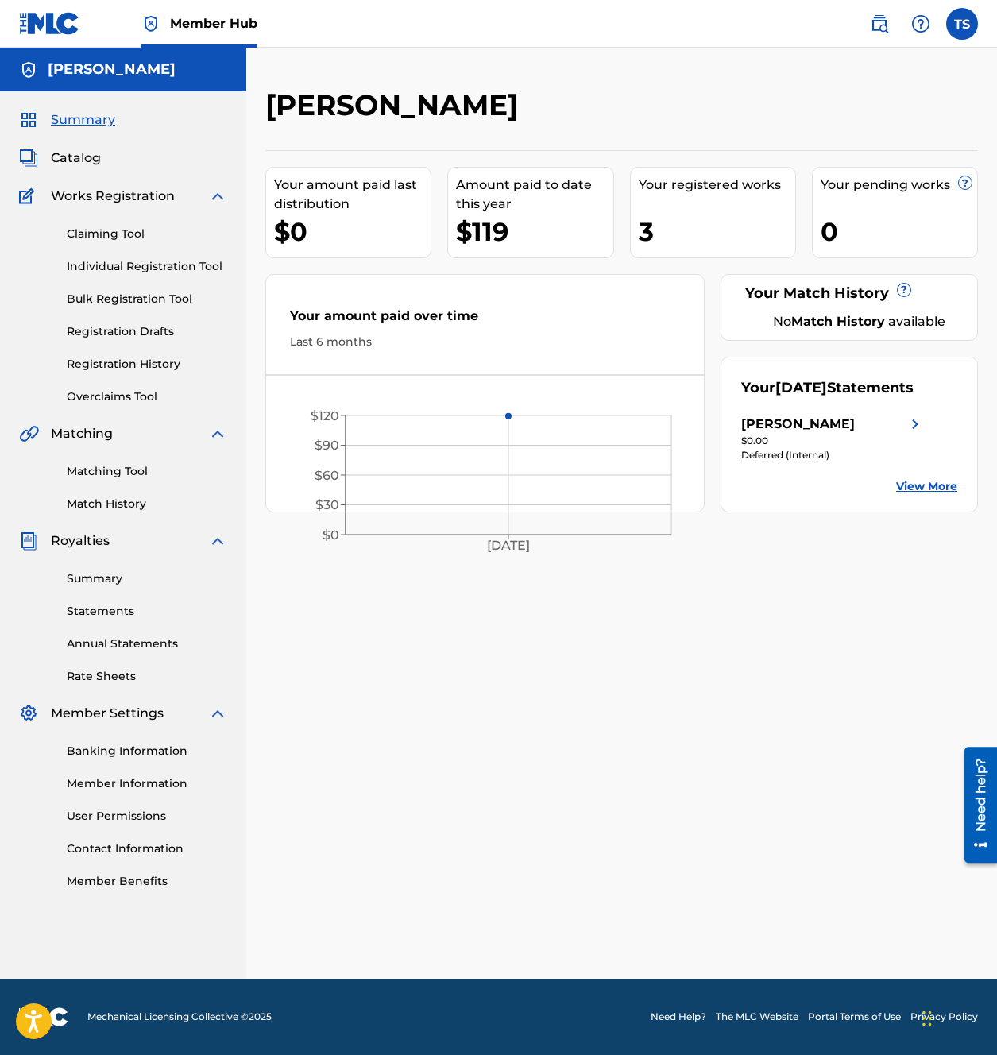
click at [489, 230] on div "$119" at bounding box center [534, 232] width 156 height 36
click at [75, 163] on span "Catalog" at bounding box center [76, 158] width 50 height 19
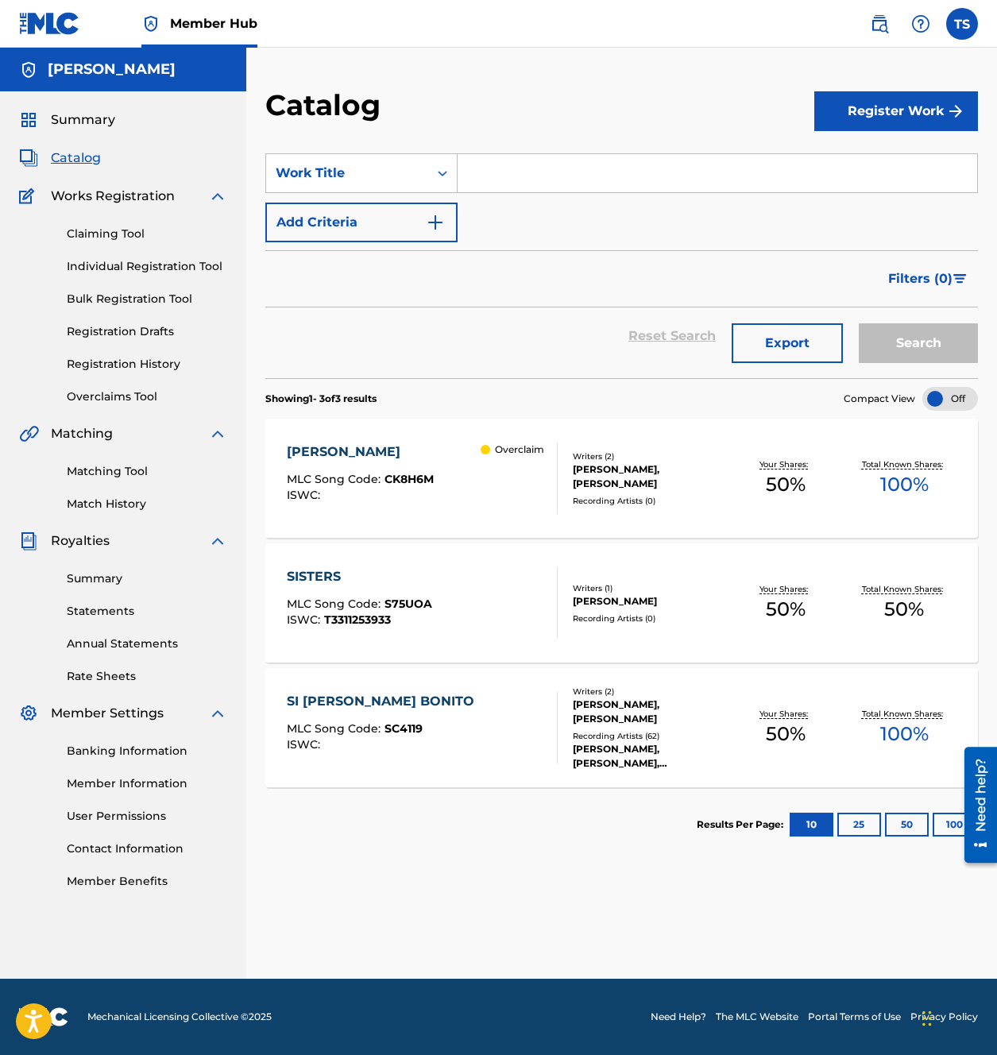
click at [987, 792] on div "Need help?" at bounding box center [980, 795] width 21 height 73
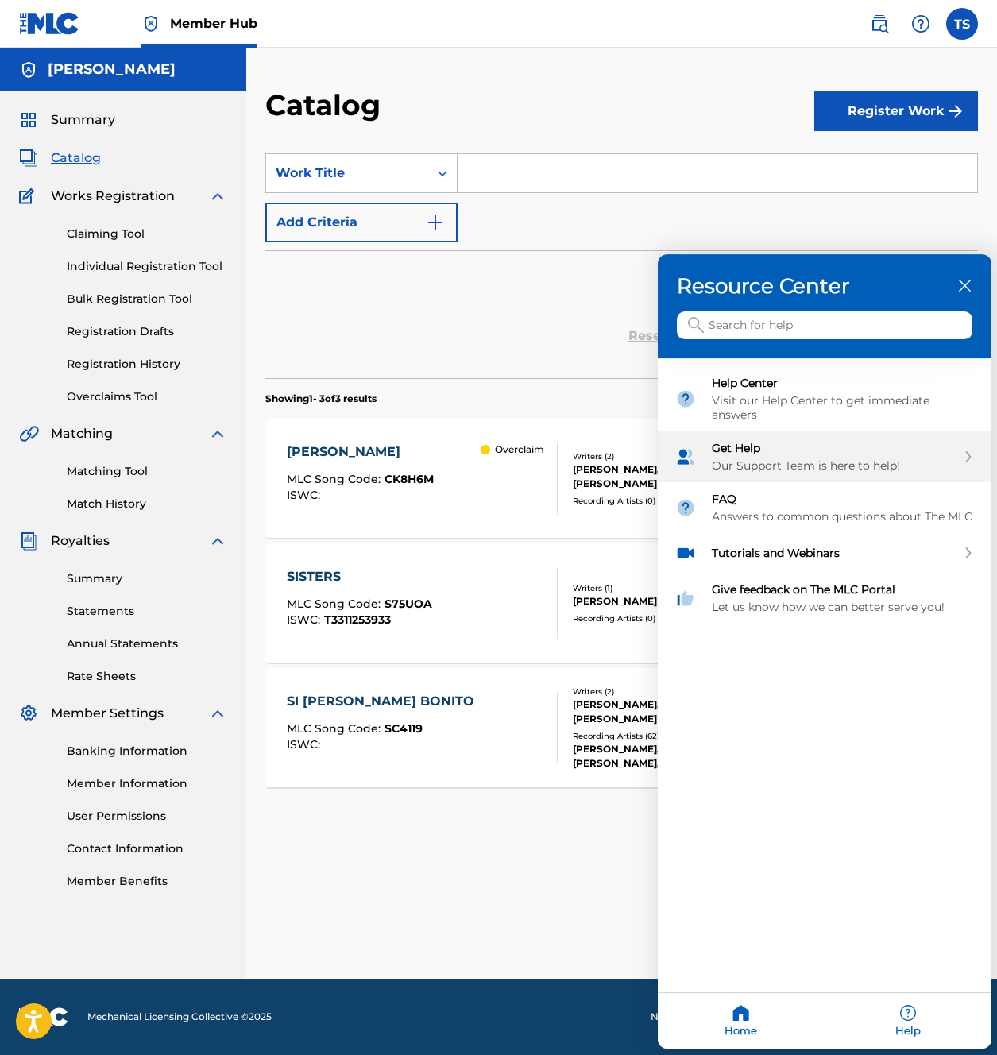
click at [859, 466] on div "Our Support Team is here to help!" at bounding box center [834, 466] width 245 height 14
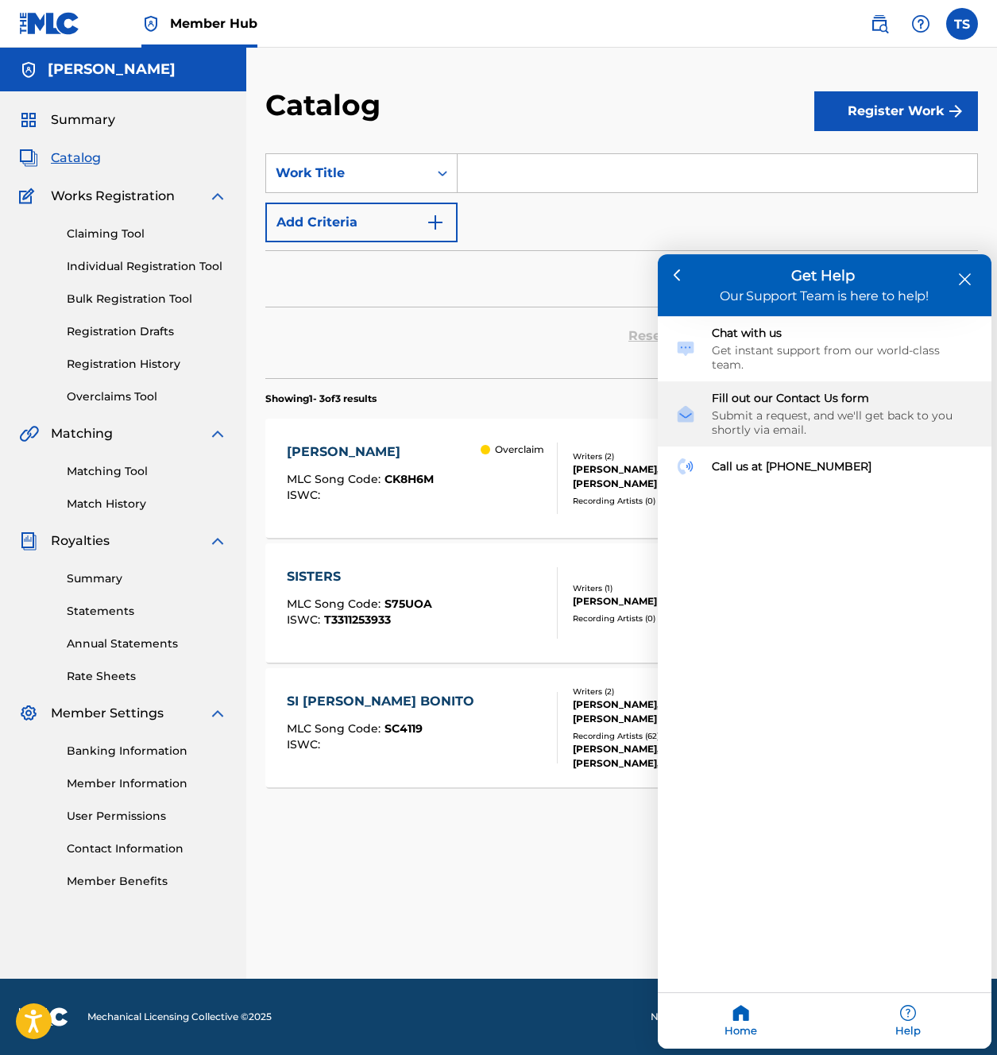
click at [866, 409] on div "Submit a request, and we'll get back to you shortly via email." at bounding box center [843, 423] width 262 height 29
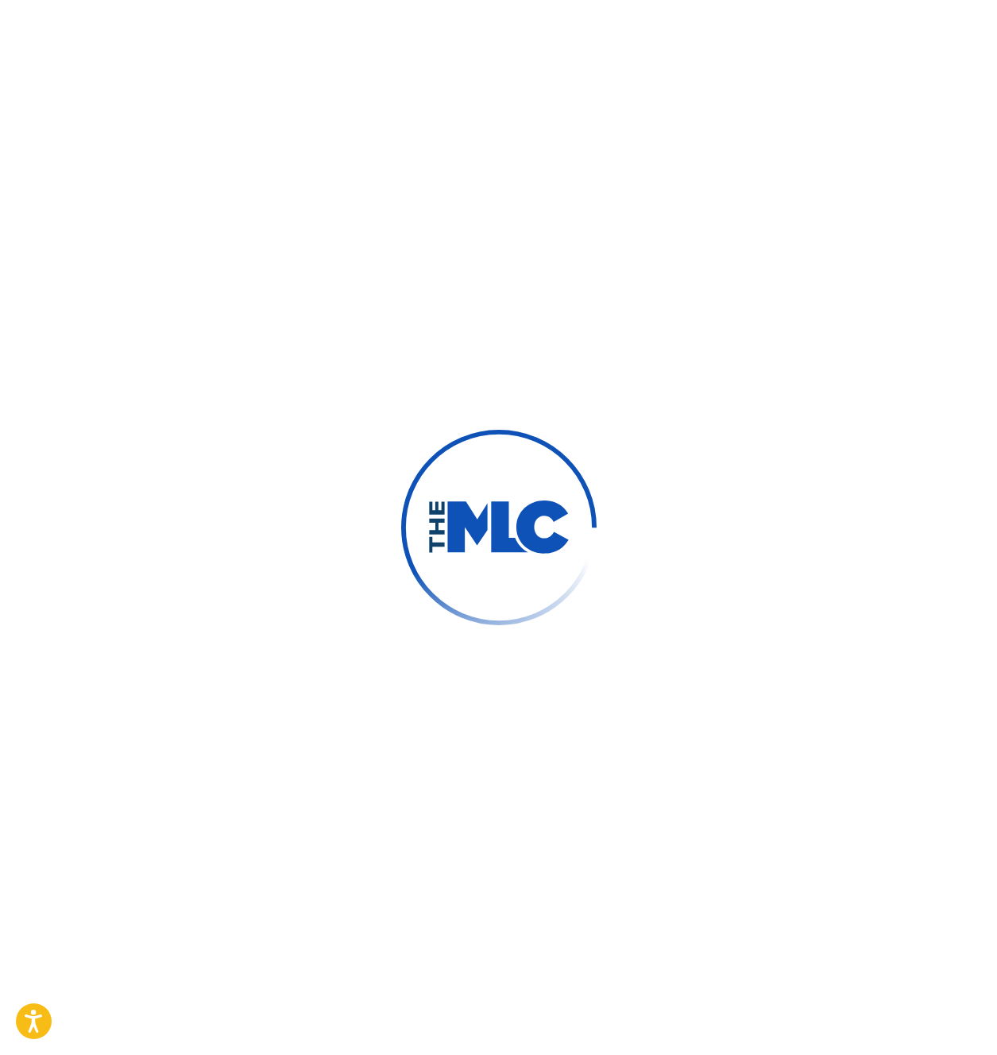
type input "[PERSON_NAME]"
type input "[EMAIL_ADDRESS][PERSON_NAME][DOMAIN_NAME]"
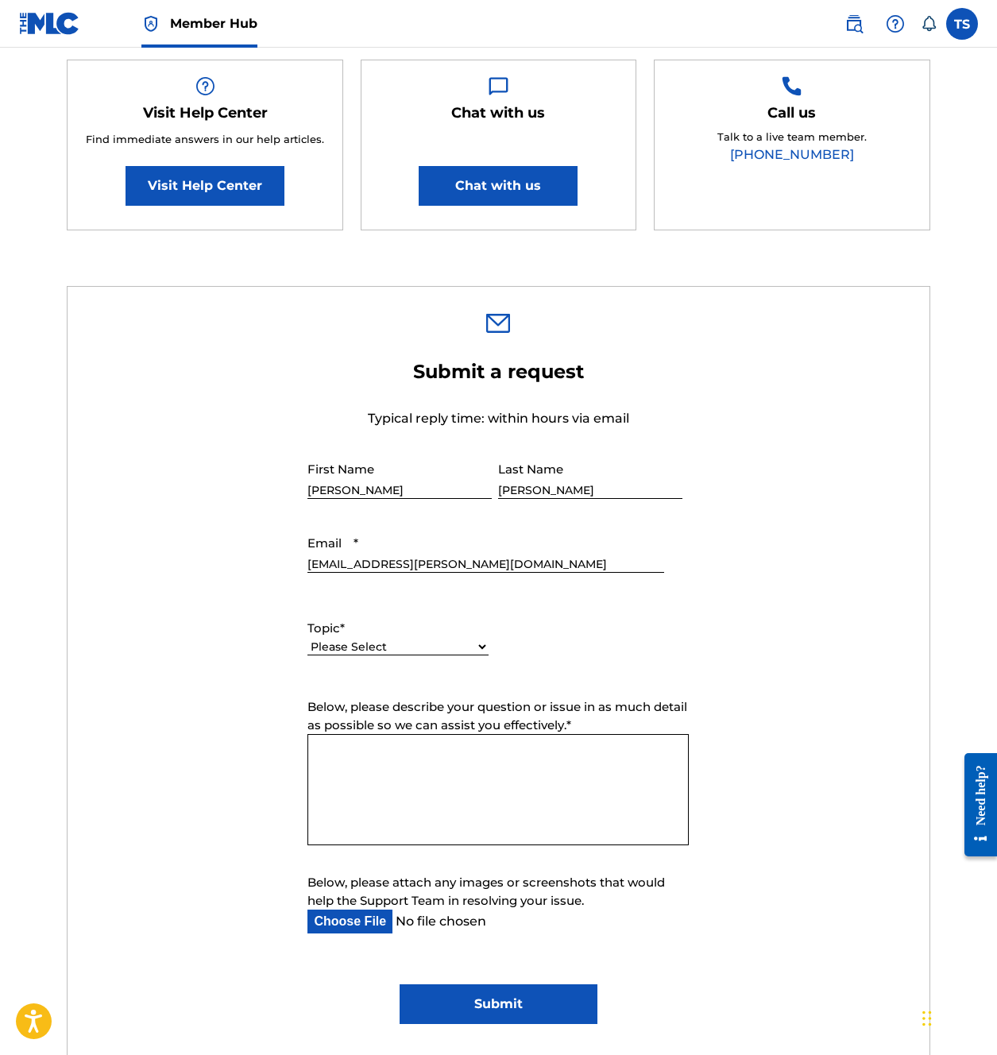
scroll to position [286, 0]
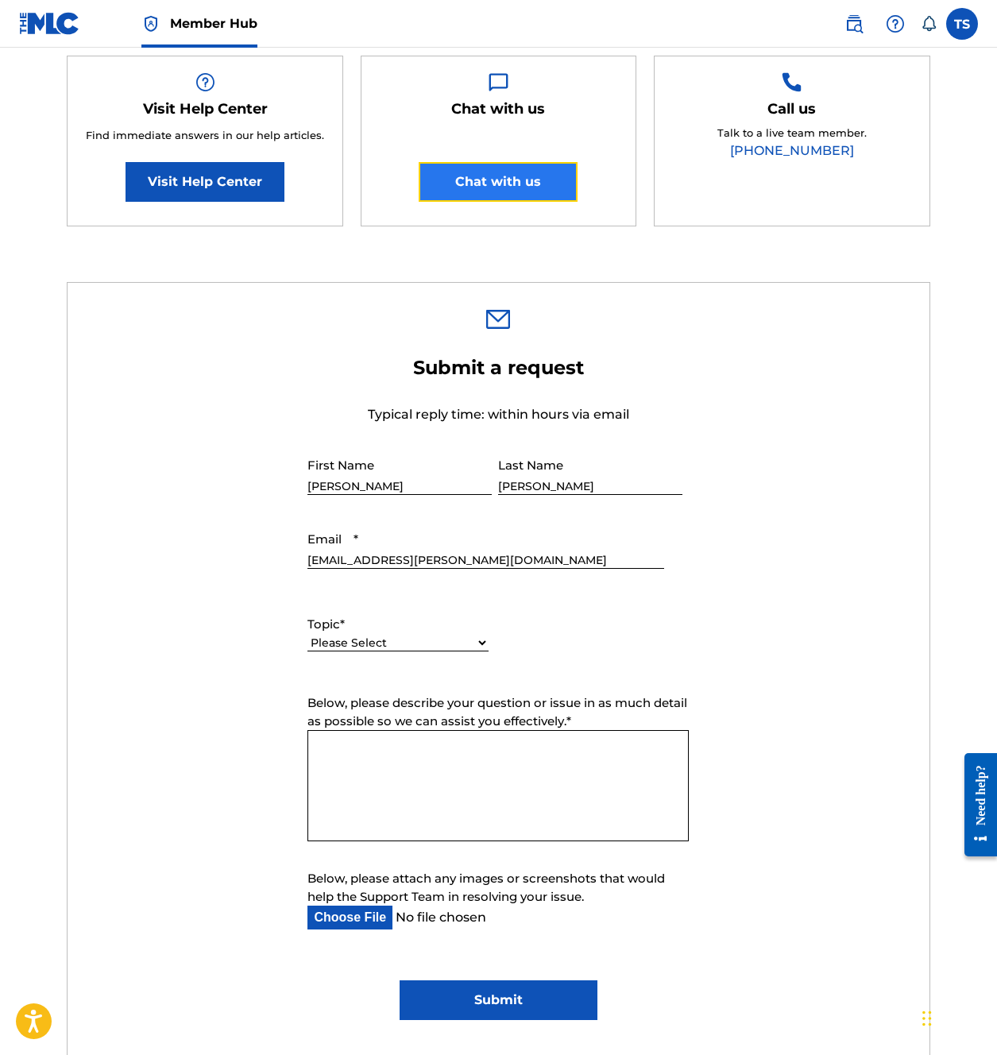
click at [490, 183] on button "Chat with us" at bounding box center [498, 182] width 159 height 40
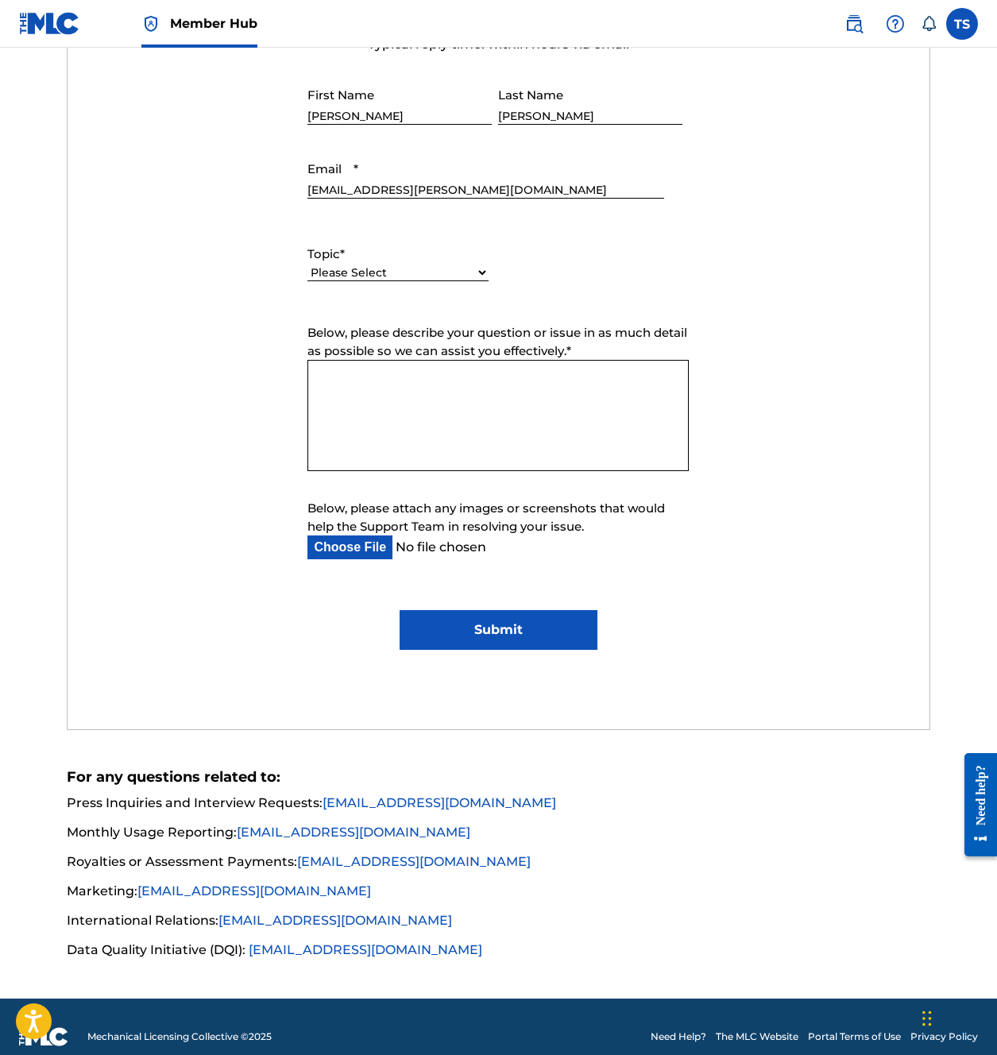
scroll to position [676, 0]
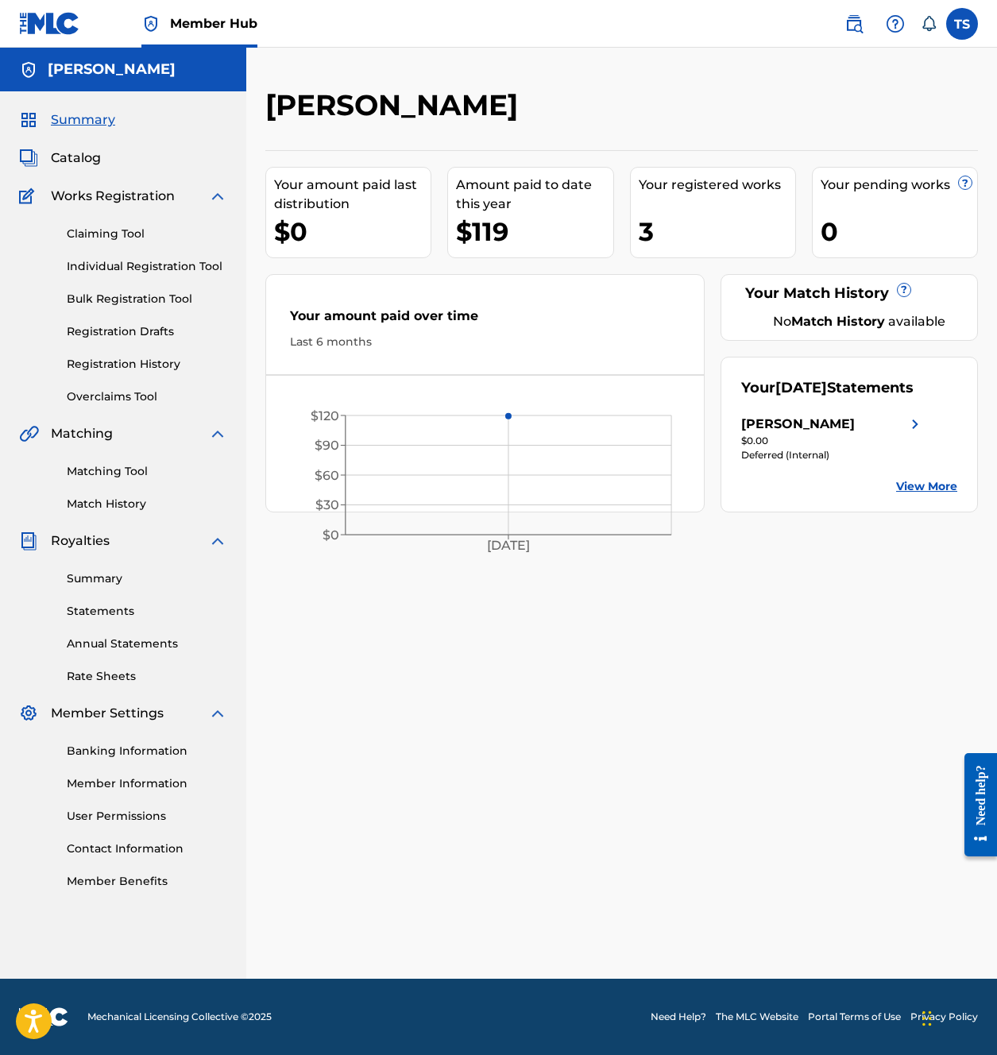
click at [446, 720] on div "[PERSON_NAME] Your amount paid last distribution $0 Amount paid to date this ye…" at bounding box center [621, 532] width 751 height 891
click at [82, 158] on span "Catalog" at bounding box center [76, 158] width 50 height 19
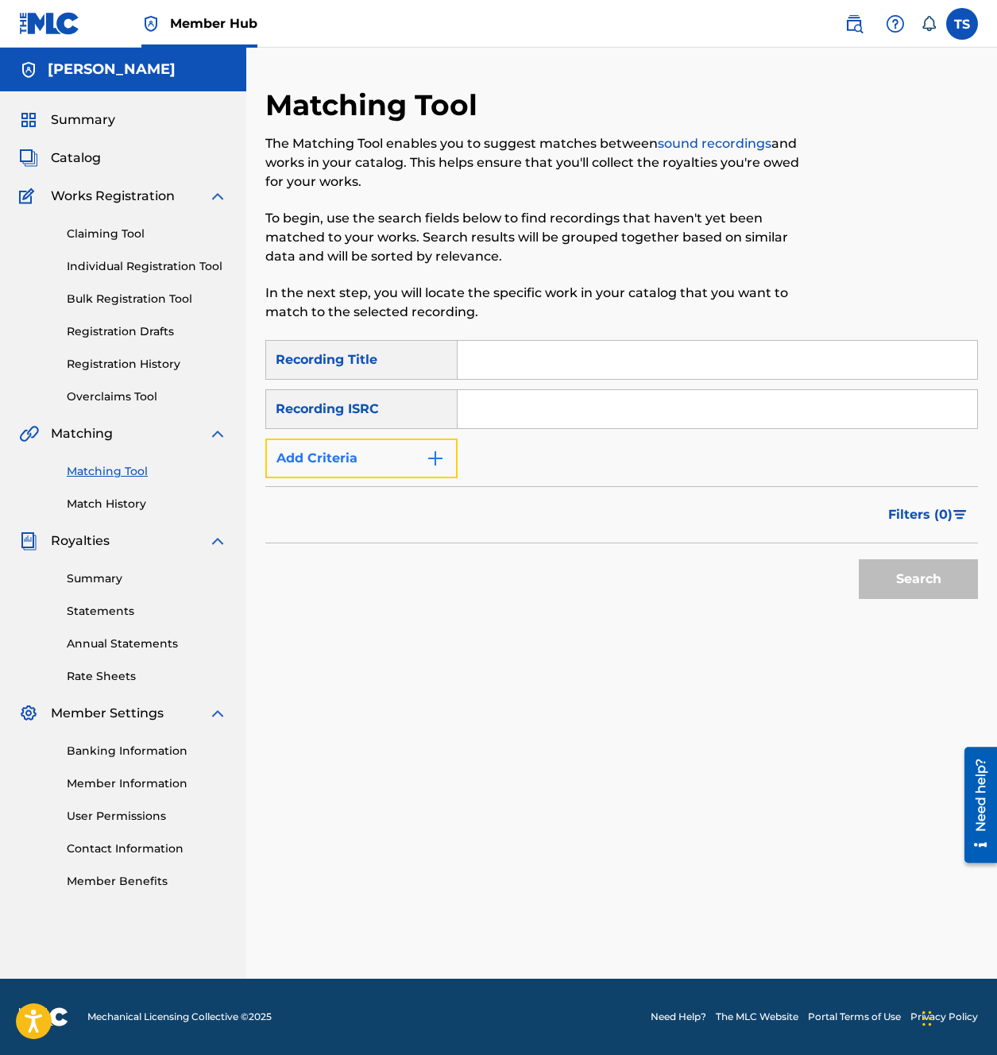
click at [430, 455] on img "Search Form" at bounding box center [435, 458] width 19 height 19
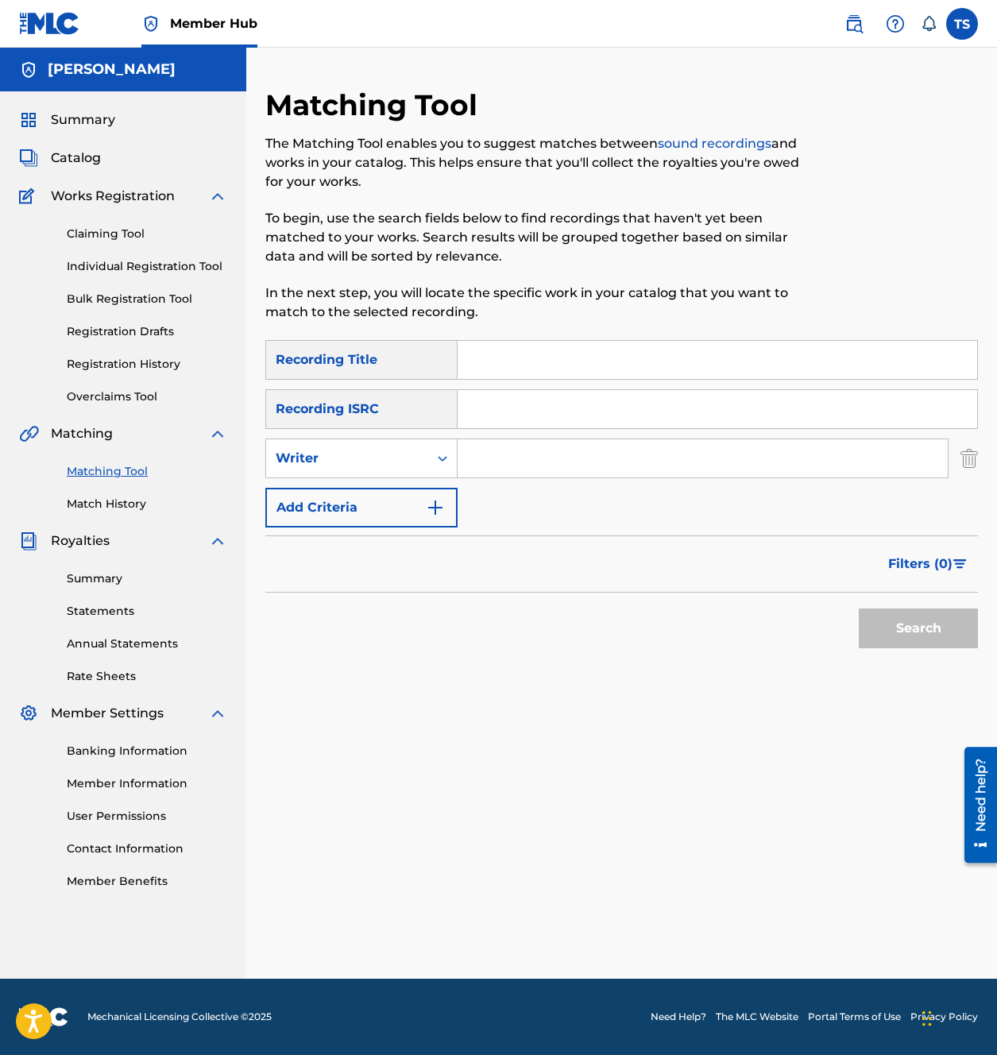
click at [503, 459] on input "Search Form" at bounding box center [703, 458] width 490 height 38
click at [439, 459] on icon "Search Form" at bounding box center [443, 458] width 16 height 16
click at [366, 493] on div "Recording Artist" at bounding box center [361, 498] width 191 height 40
click at [507, 456] on input "Search Form" at bounding box center [703, 458] width 490 height 38
type input "sofia kourtesis"
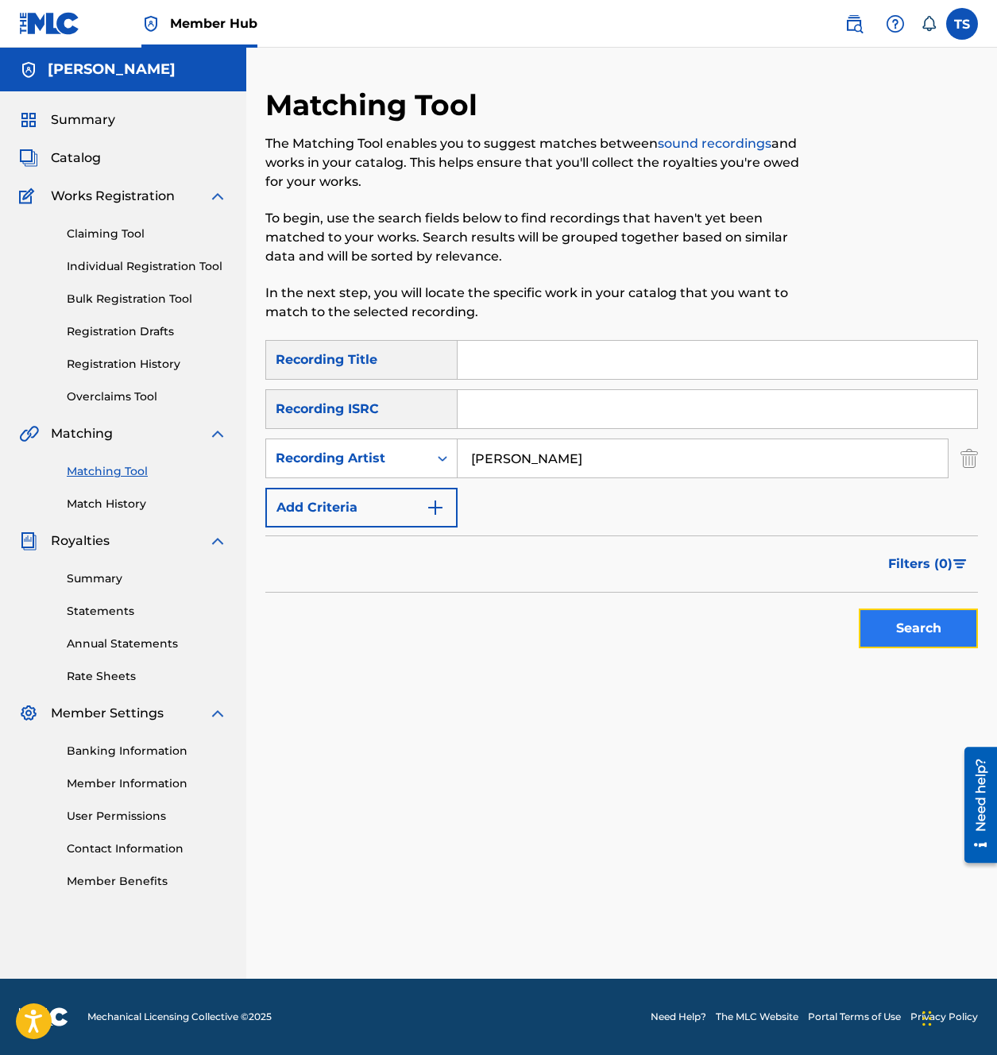
click at [911, 626] on button "Search" at bounding box center [918, 629] width 119 height 40
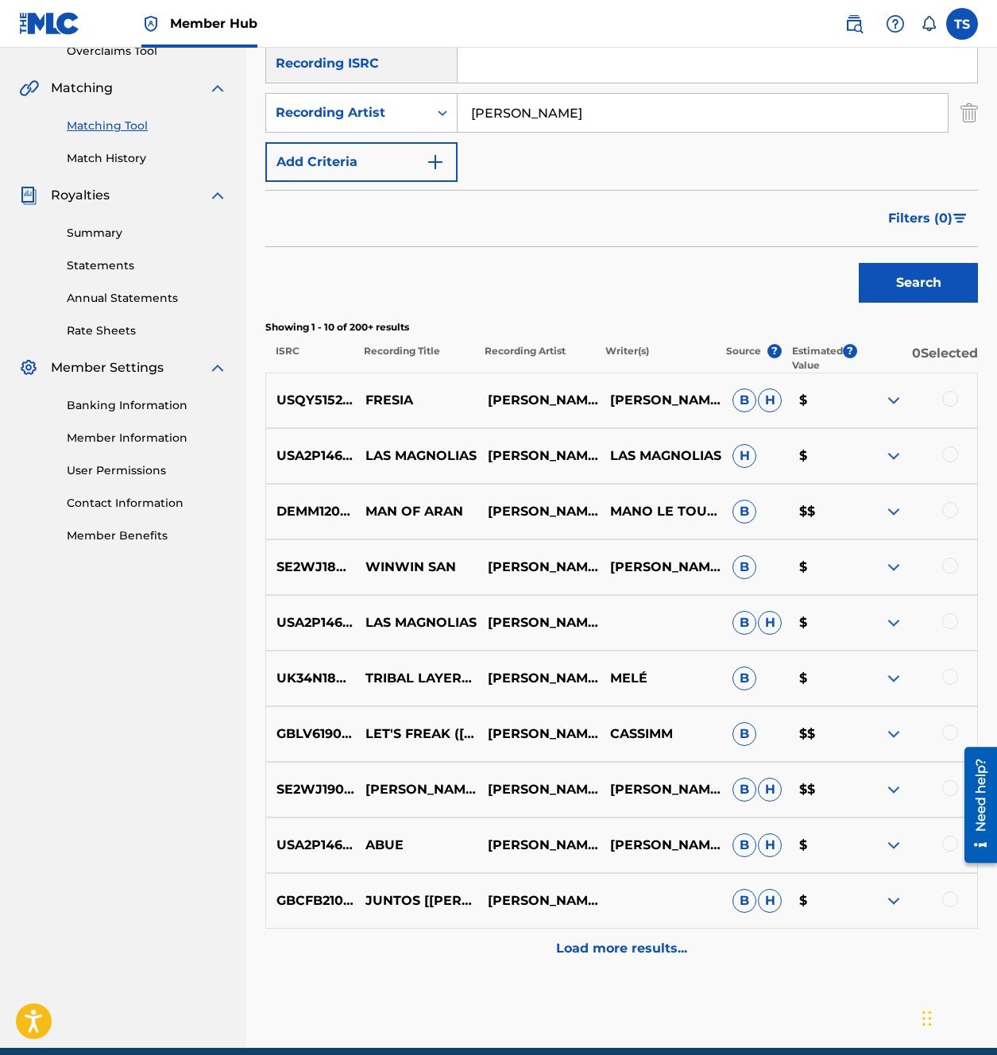
scroll to position [344, 0]
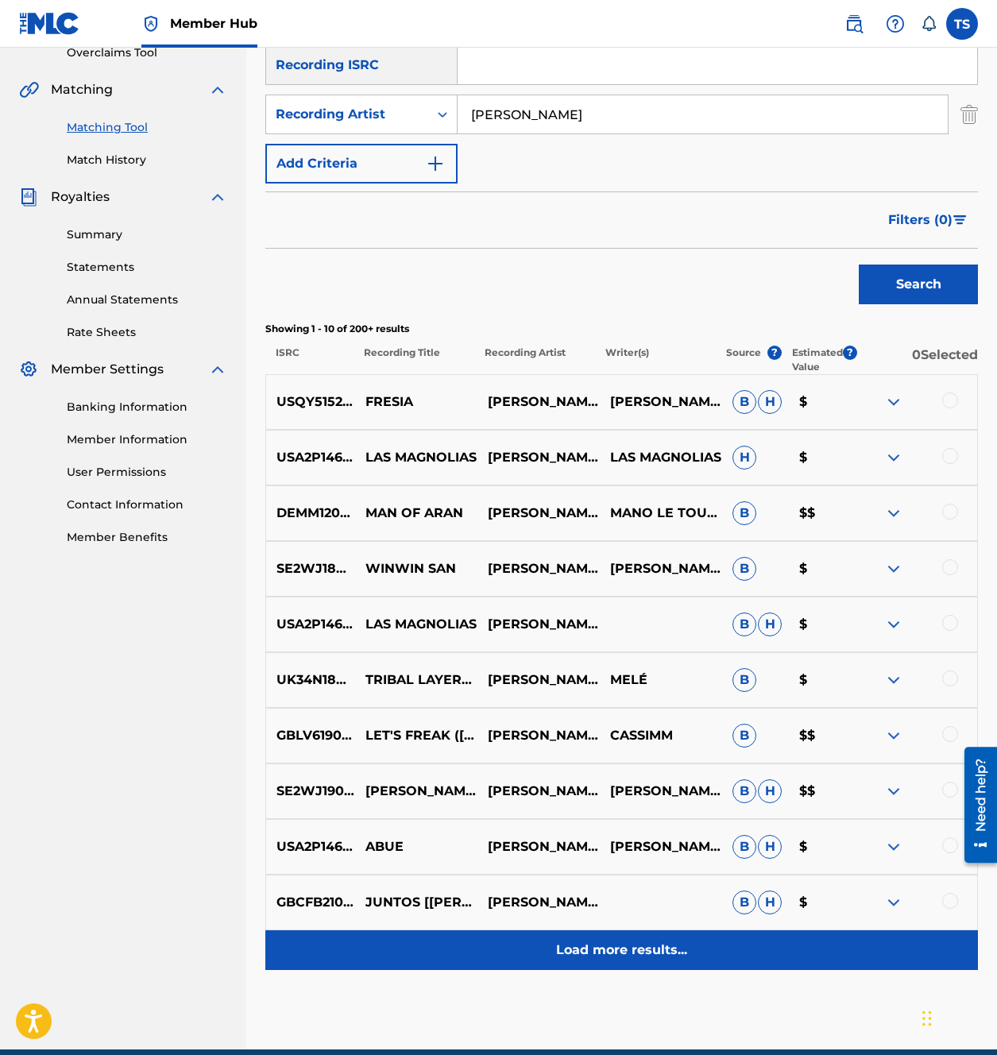
click at [597, 950] on p "Load more results..." at bounding box center [621, 950] width 131 height 19
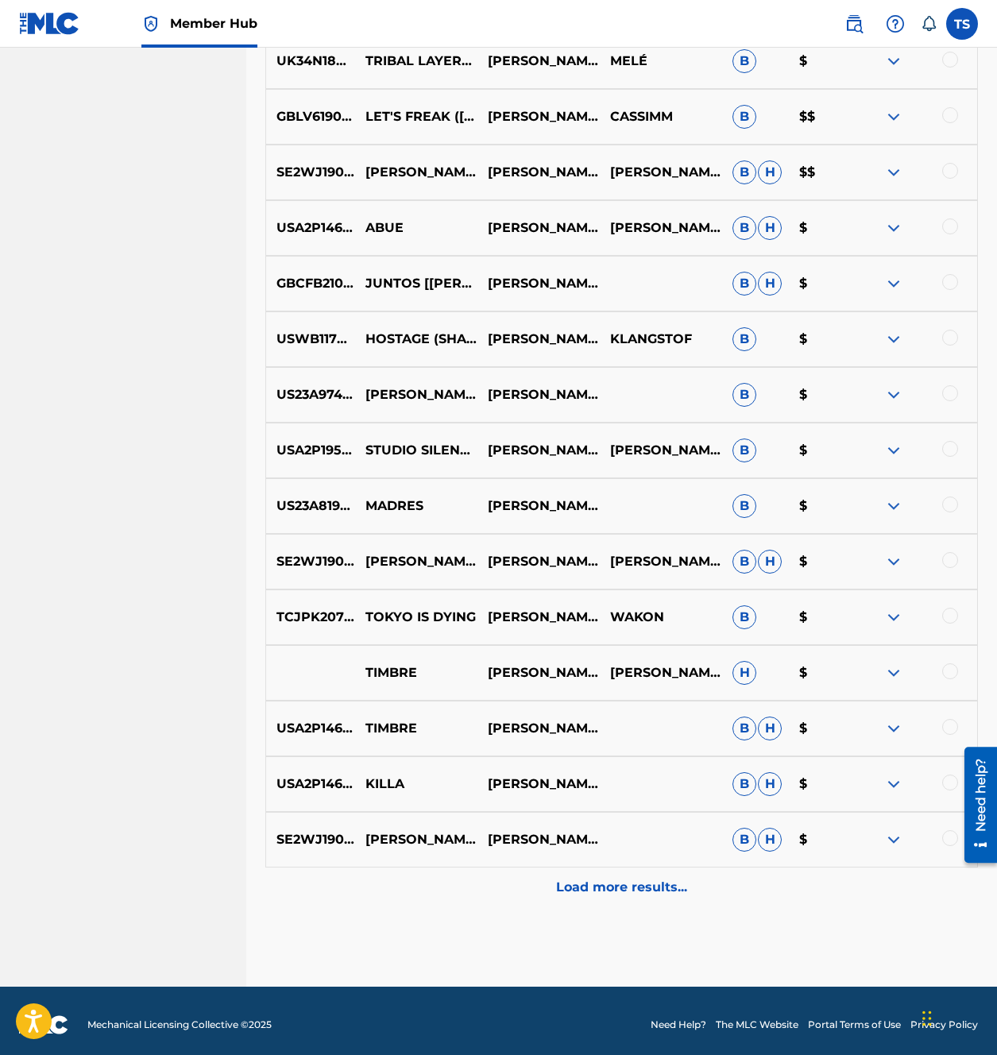
scroll to position [971, 0]
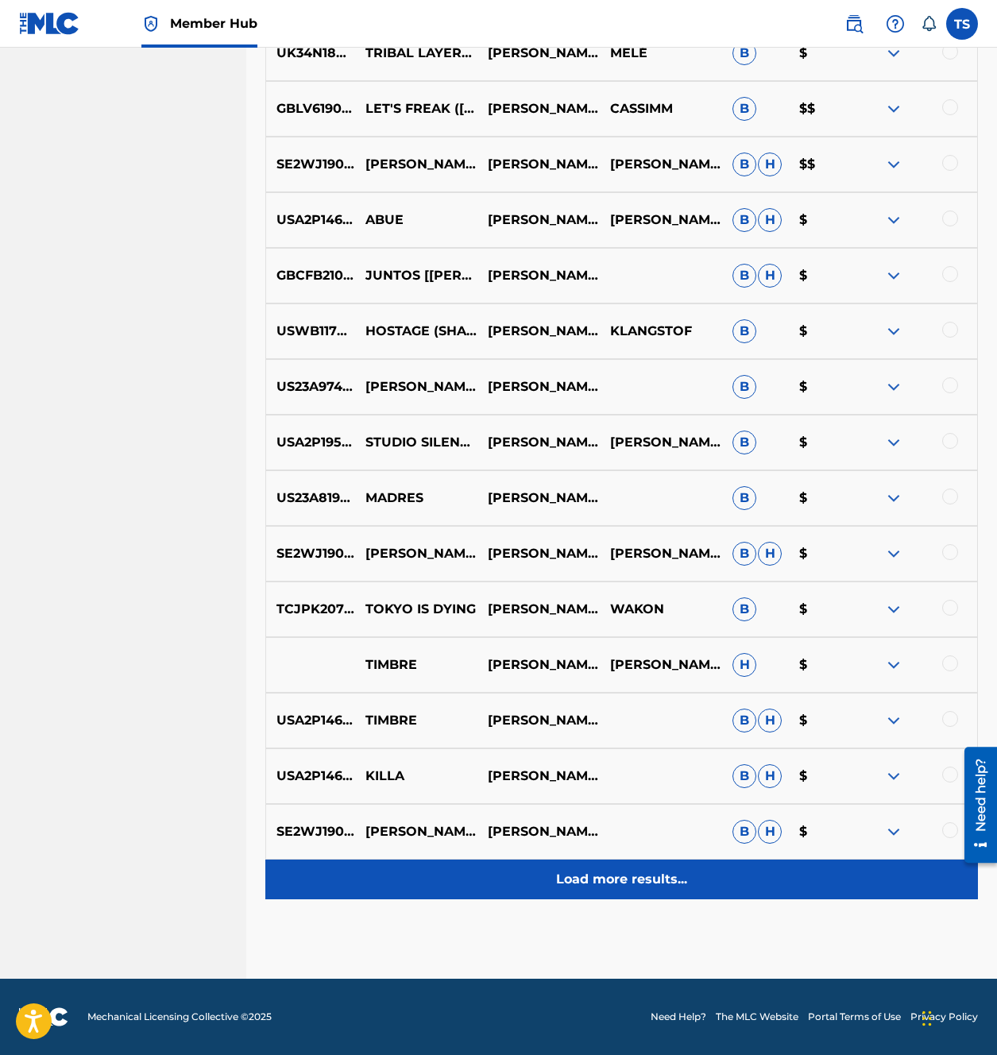
click at [623, 880] on p "Load more results..." at bounding box center [621, 879] width 131 height 19
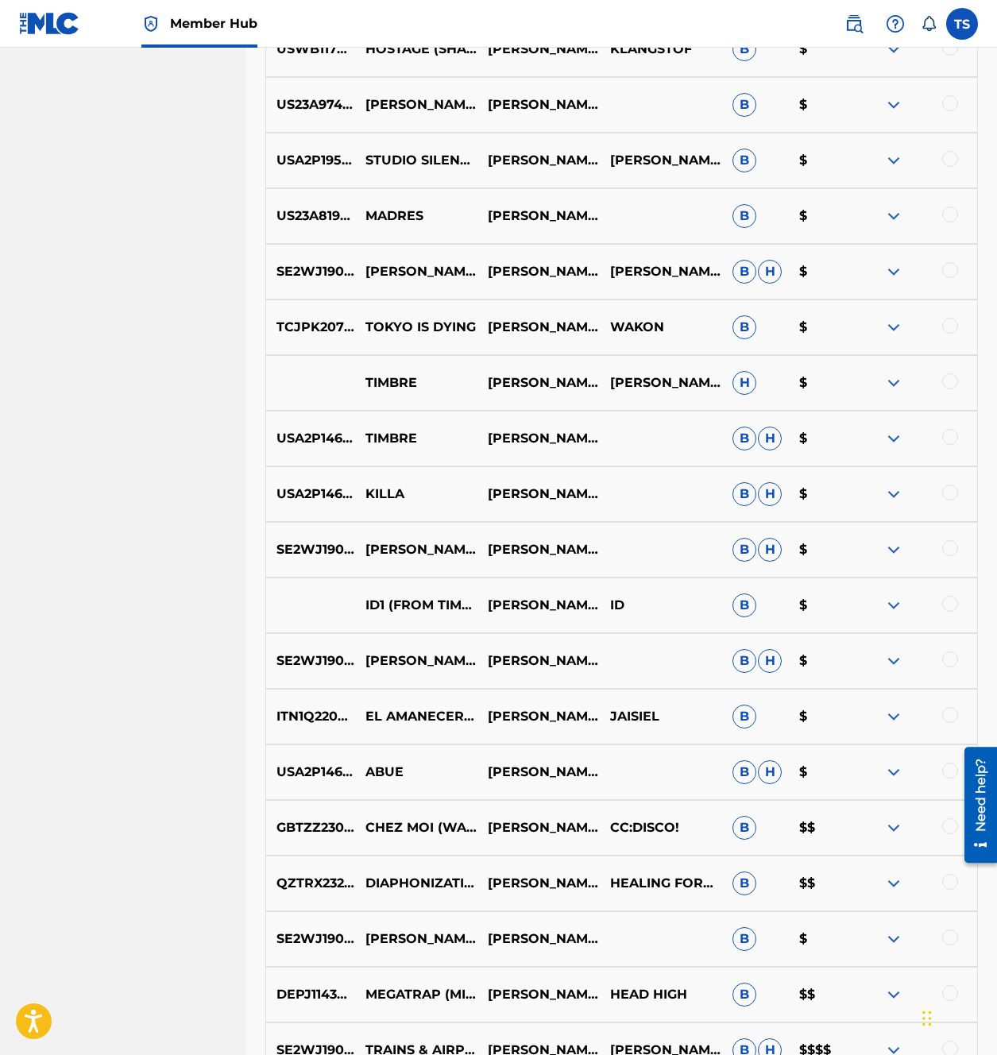
scroll to position [1447, 0]
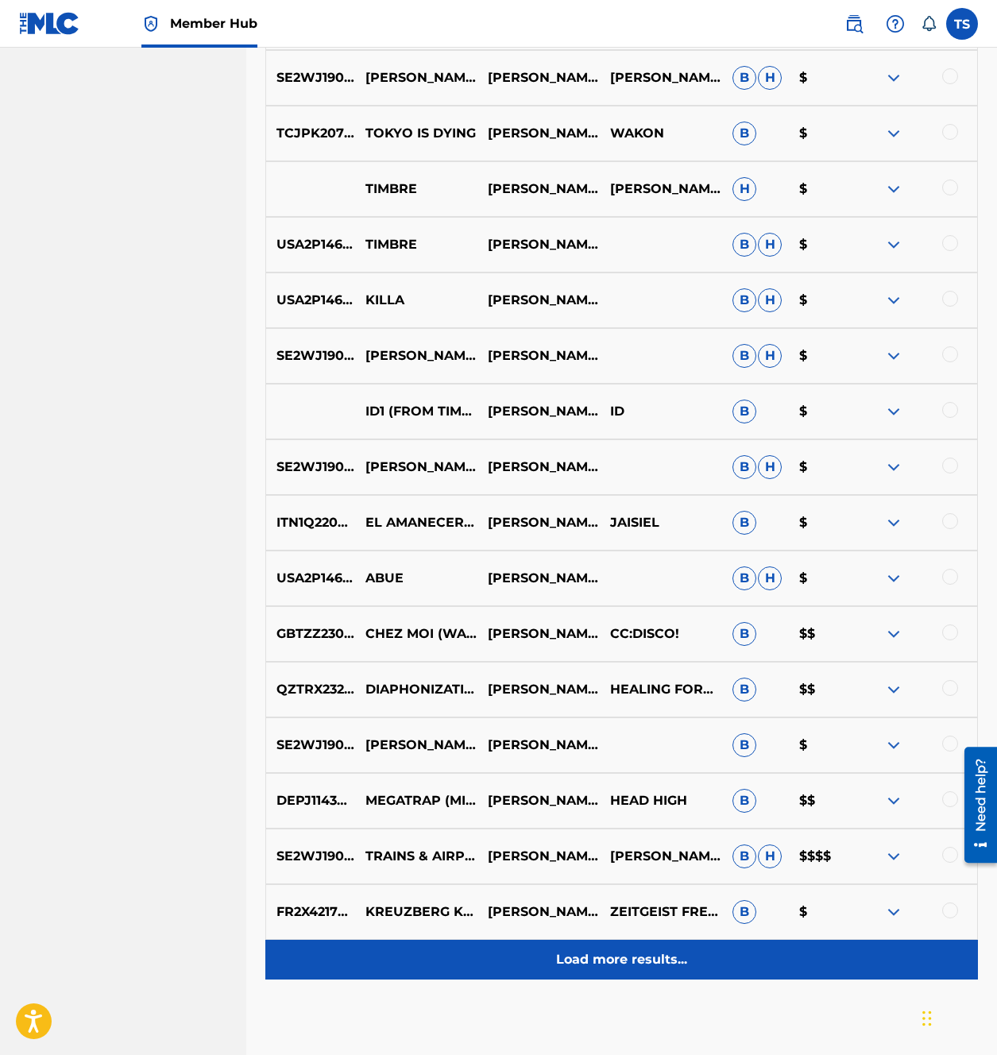
click at [615, 964] on p "Load more results..." at bounding box center [621, 959] width 131 height 19
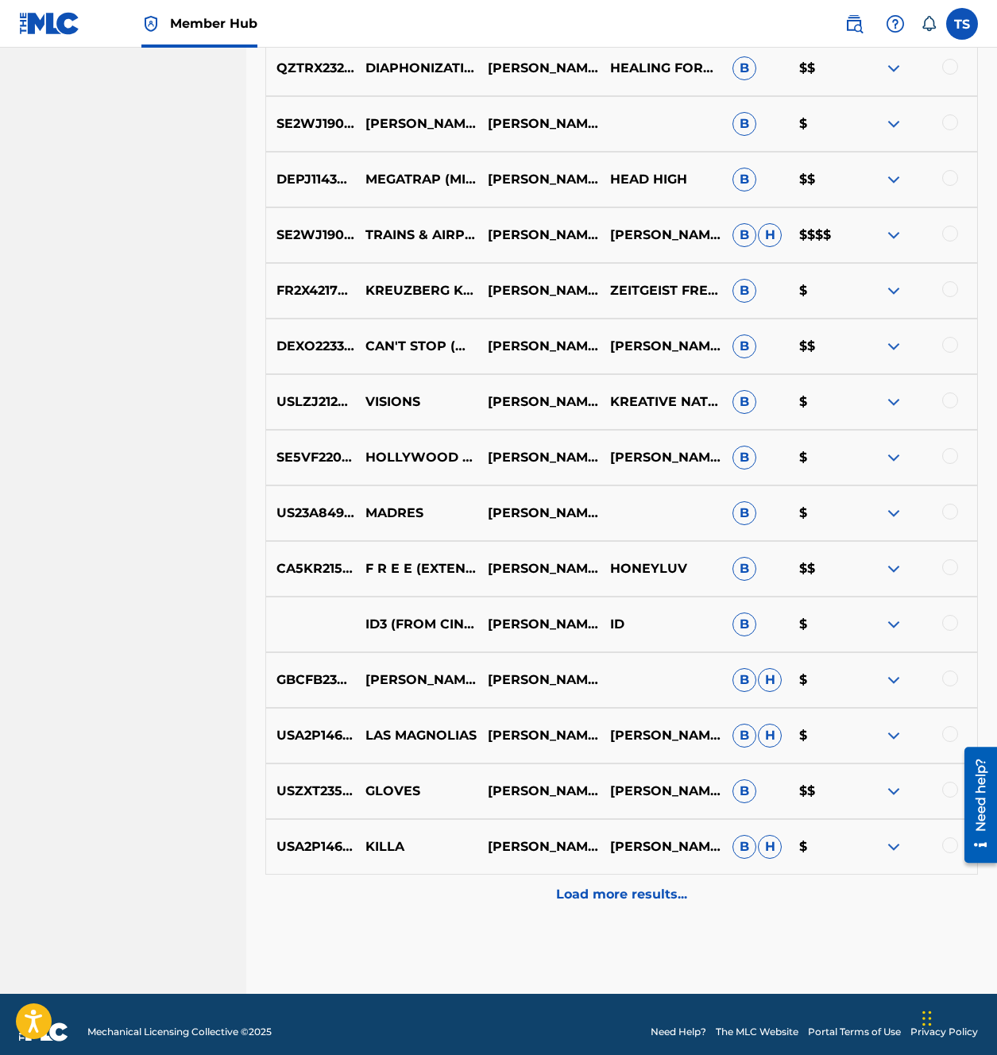
scroll to position [2072, 0]
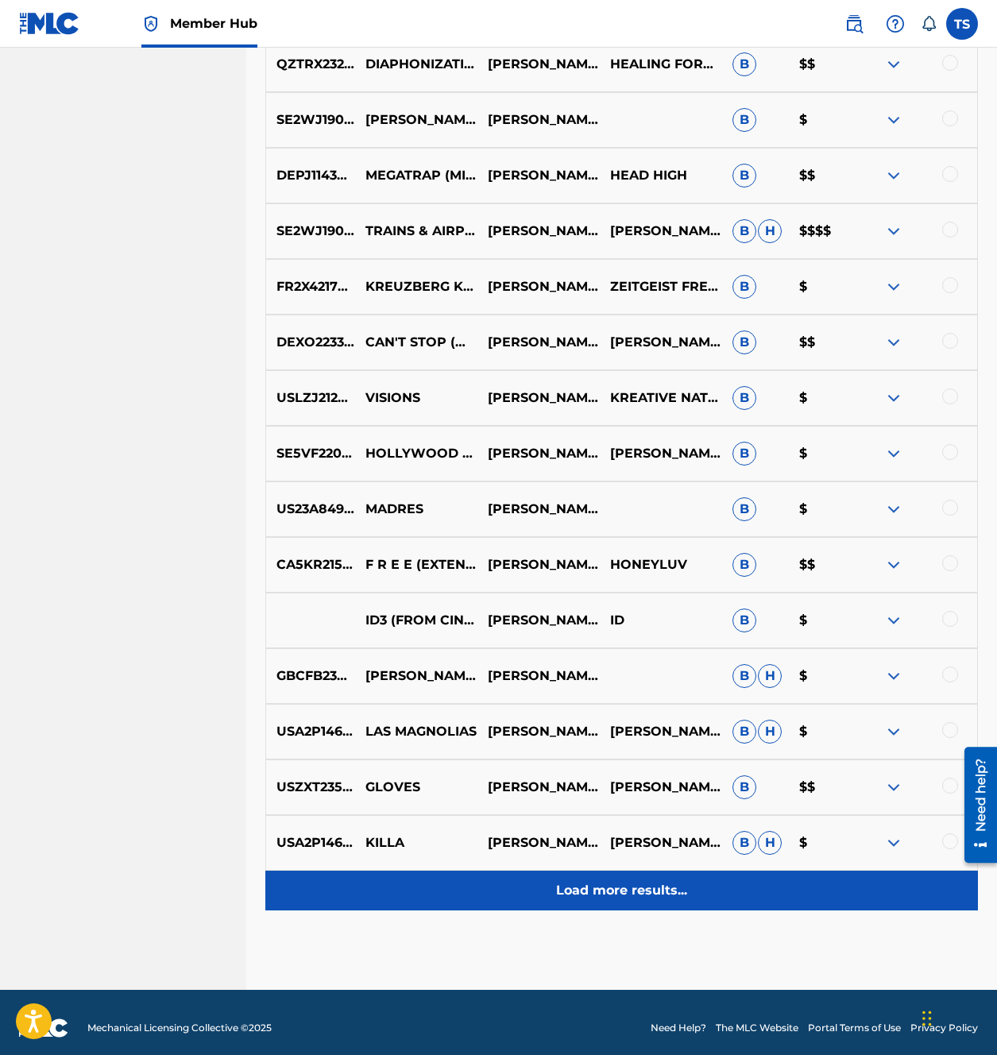
click at [589, 887] on p "Load more results..." at bounding box center [621, 890] width 131 height 19
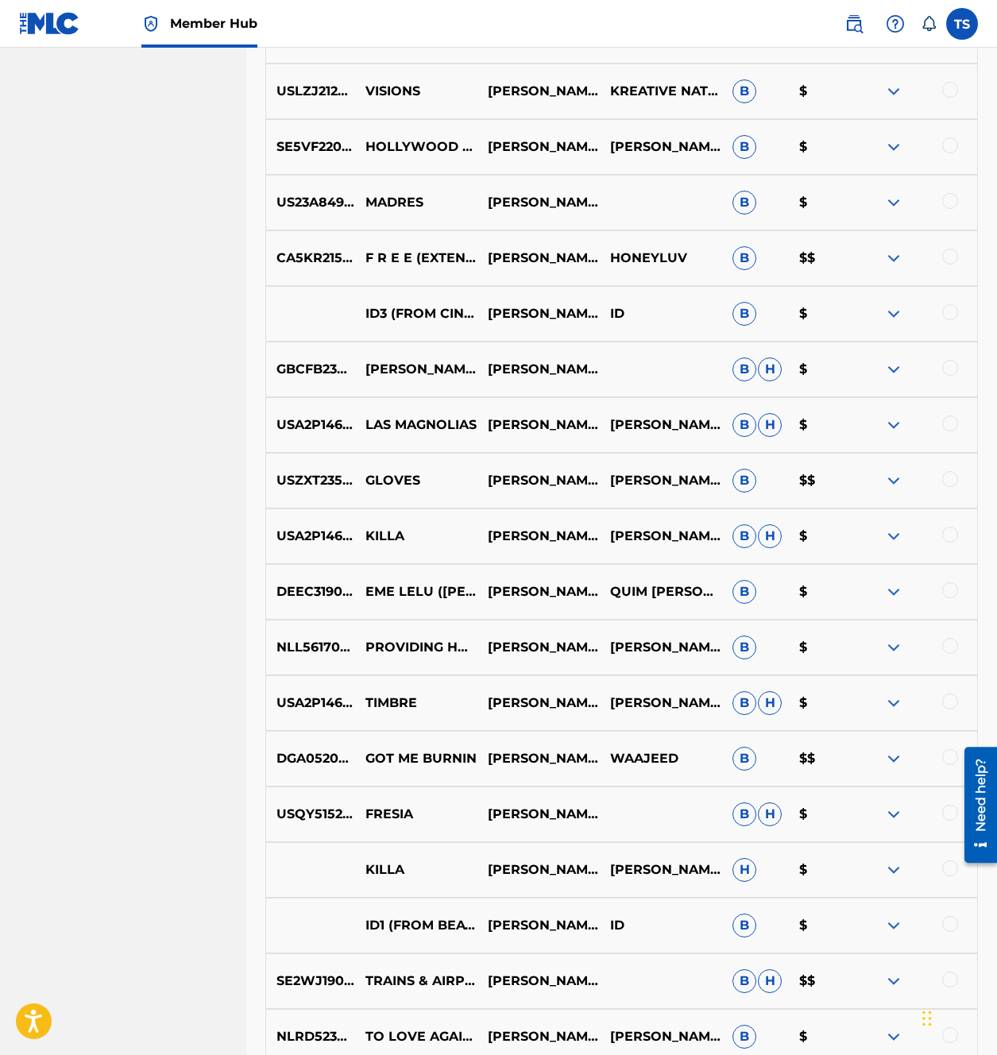
scroll to position [2637, 0]
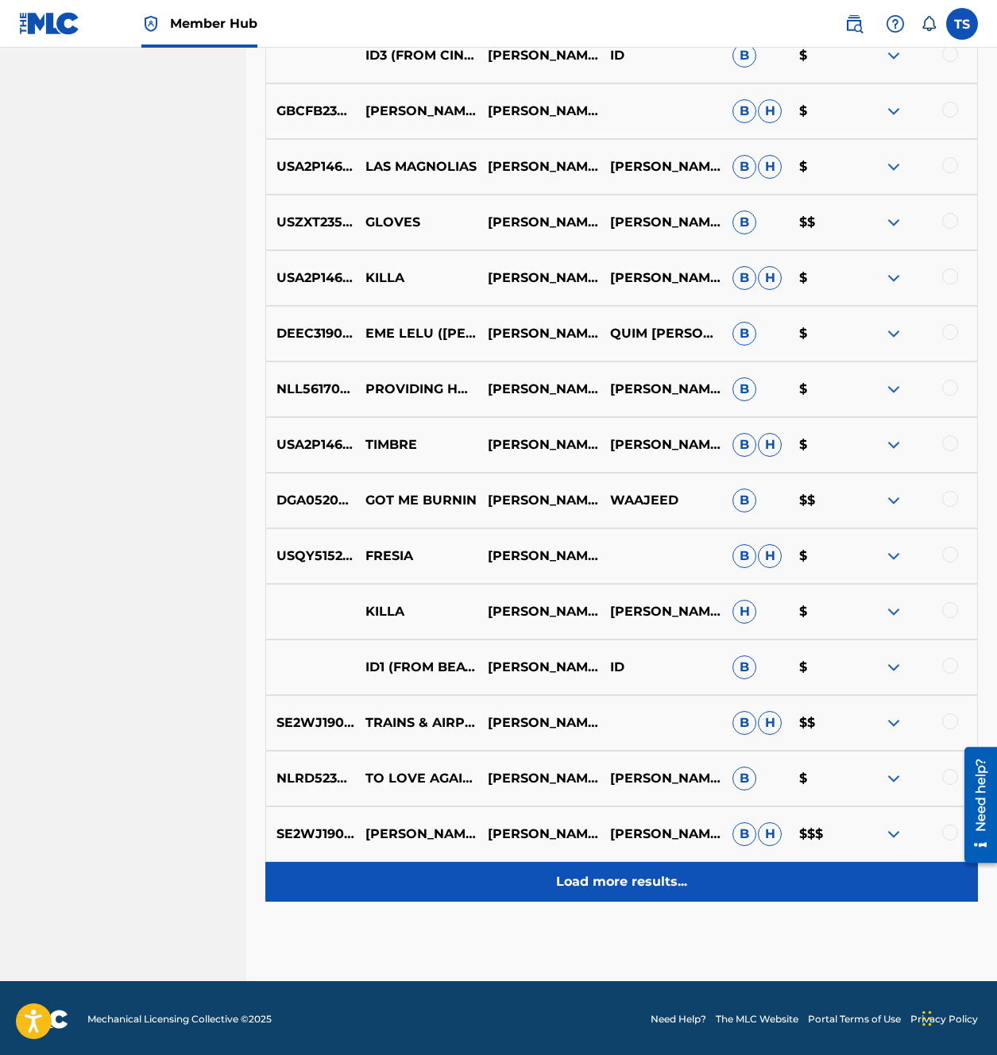
click at [597, 882] on p "Load more results..." at bounding box center [621, 881] width 131 height 19
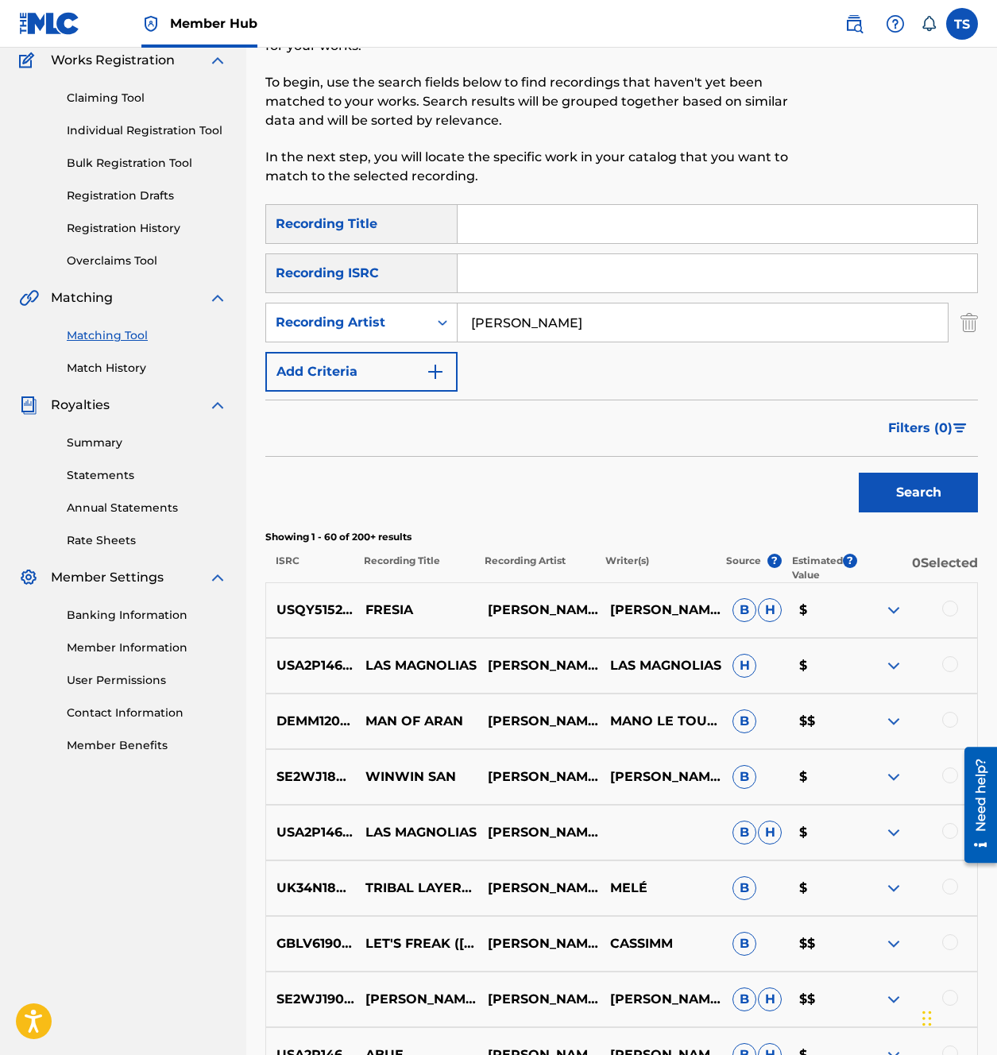
scroll to position [0, 0]
